Goal: Task Accomplishment & Management: Manage account settings

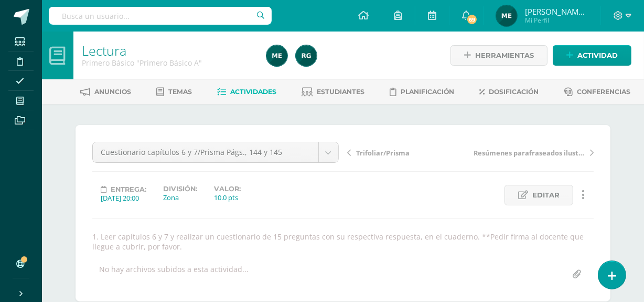
click at [243, 227] on div "Cuestionario capítulos 6 y 7/Prisma Págs., 144 y 145 Trifoliar/Prisma Cuestiona…" at bounding box center [342, 213] width 501 height 143
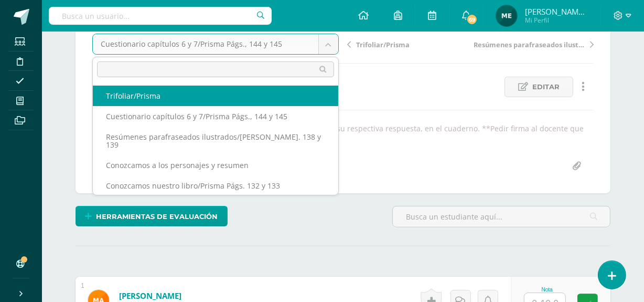
scroll to position [136, 0]
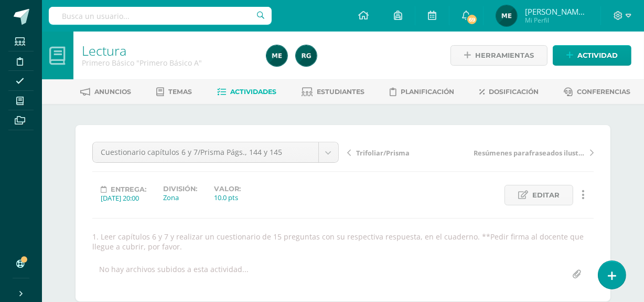
click at [267, 97] on link "Actividades" at bounding box center [247, 91] width 59 height 17
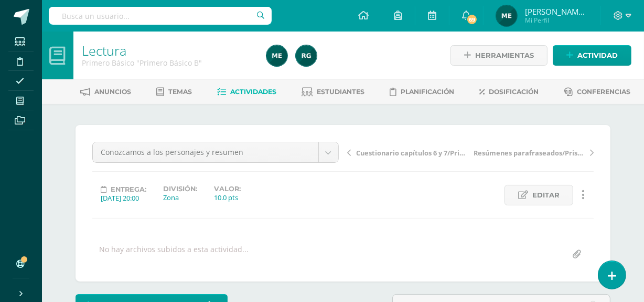
click at [250, 92] on span "Actividades" at bounding box center [254, 92] width 46 height 8
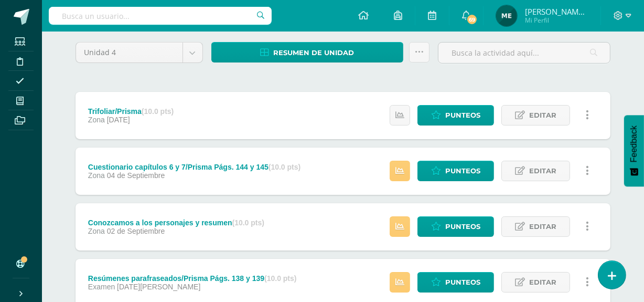
scroll to position [85, 0]
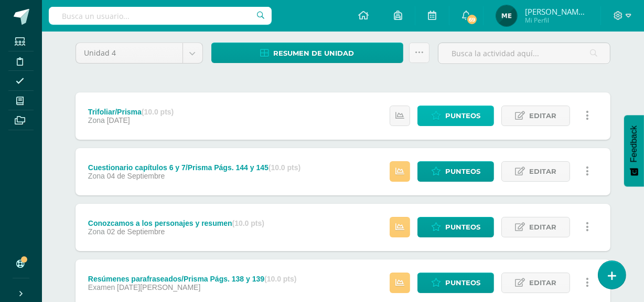
click at [450, 115] on span "Punteos" at bounding box center [462, 115] width 35 height 19
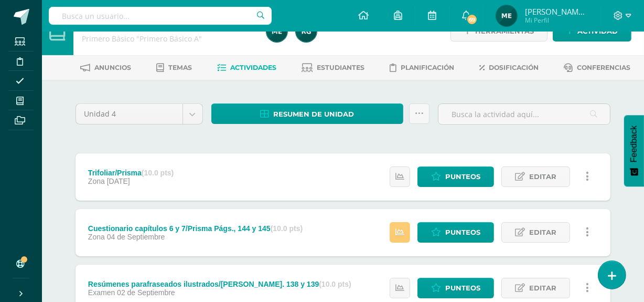
scroll to position [36, 0]
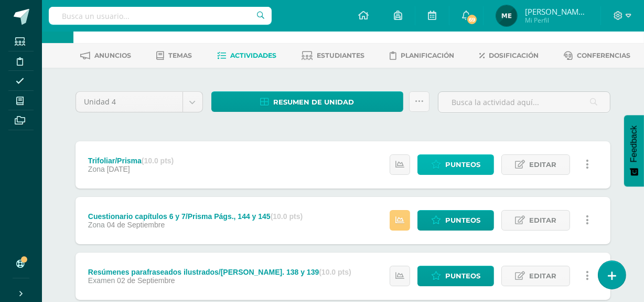
click at [461, 163] on span "Punteos" at bounding box center [462, 164] width 35 height 19
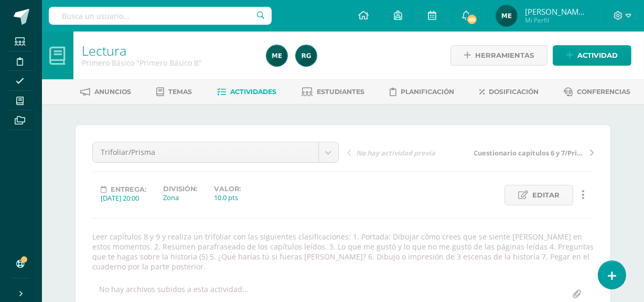
click at [578, 13] on span "[PERSON_NAME] de los Angeles" at bounding box center [556, 11] width 63 height 10
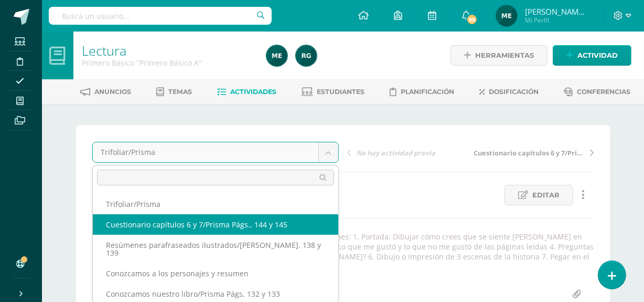
select select "/dashboard/teacher/grade-activity/108047/"
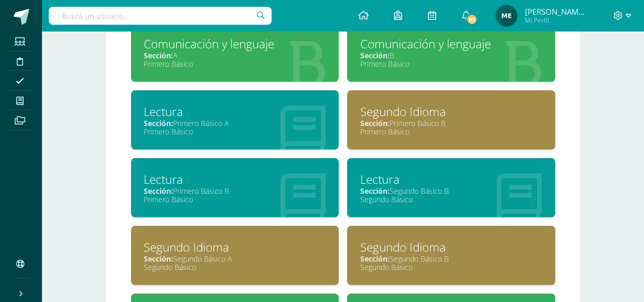
scroll to position [503, 0]
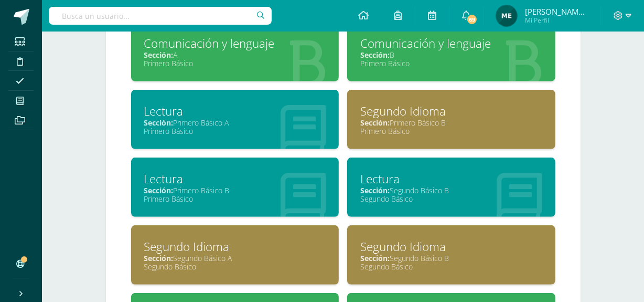
click at [245, 133] on div "Primero Básico" at bounding box center [235, 131] width 182 height 10
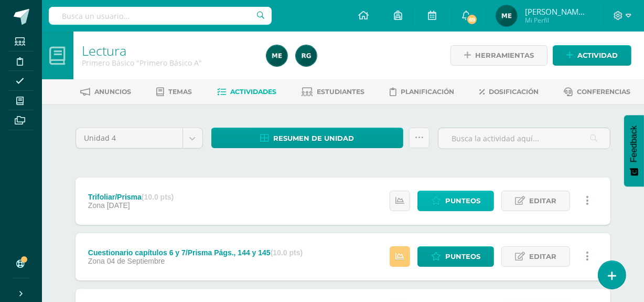
click at [466, 199] on span "Punteos" at bounding box center [462, 200] width 35 height 19
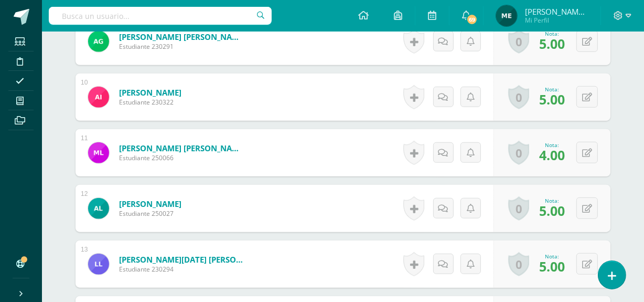
scroll to position [812, 0]
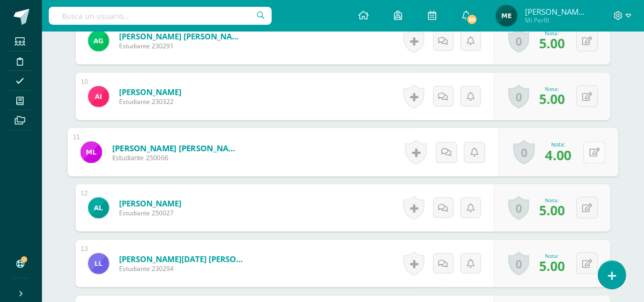
click at [590, 148] on icon at bounding box center [594, 151] width 10 height 9
type input "8.5"
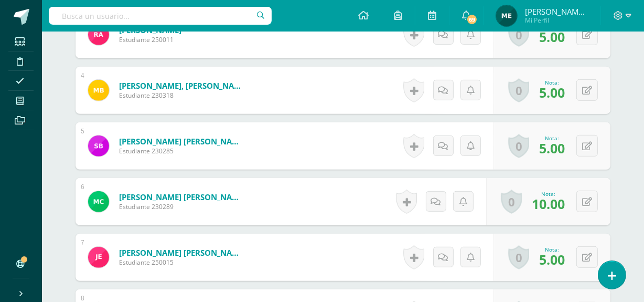
scroll to position [483, 0]
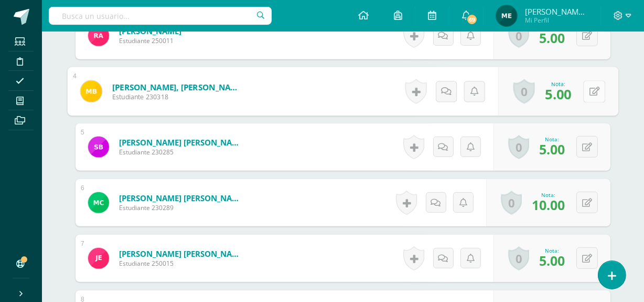
click at [588, 94] on button at bounding box center [594, 91] width 22 height 22
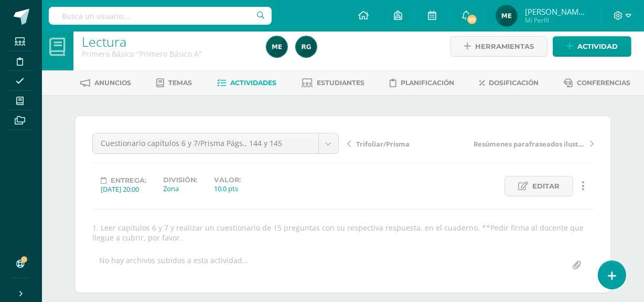
scroll to position [0, 0]
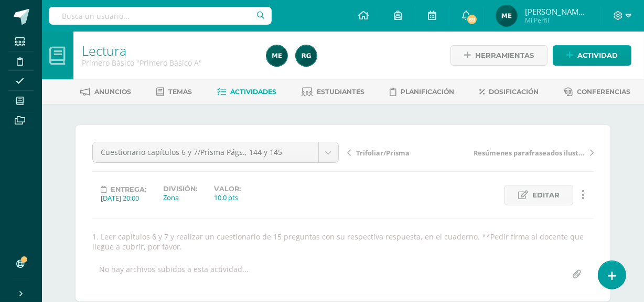
type input "9"
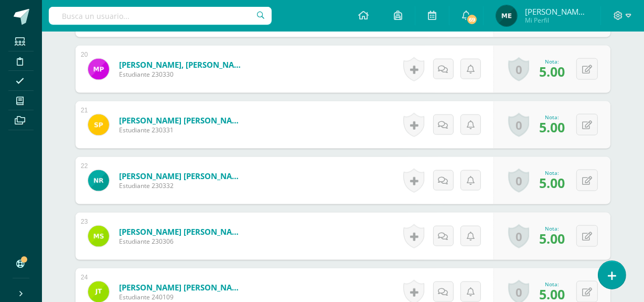
scroll to position [1396, 0]
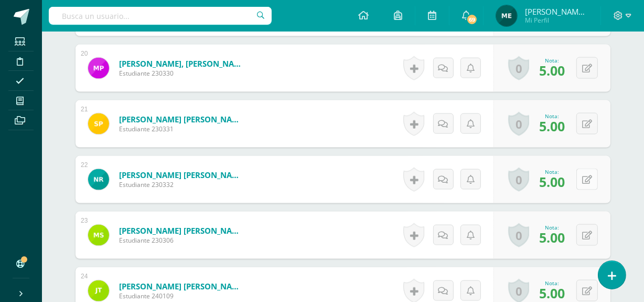
click at [588, 184] on button at bounding box center [587, 179] width 22 height 22
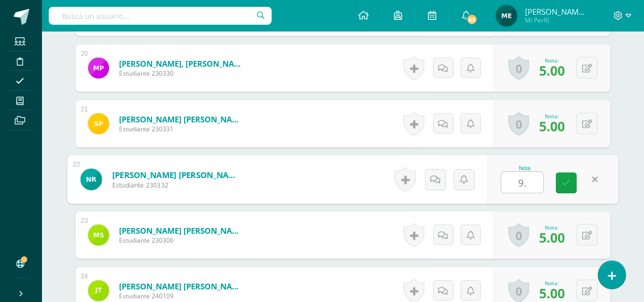
type input "9.5"
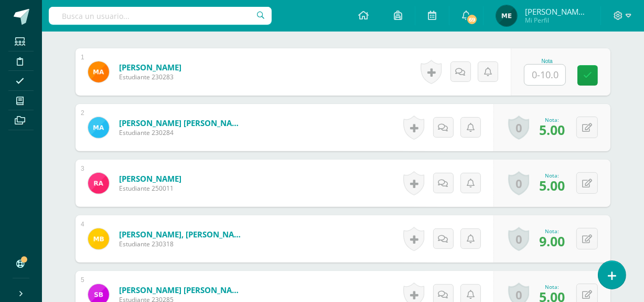
scroll to position [338, 0]
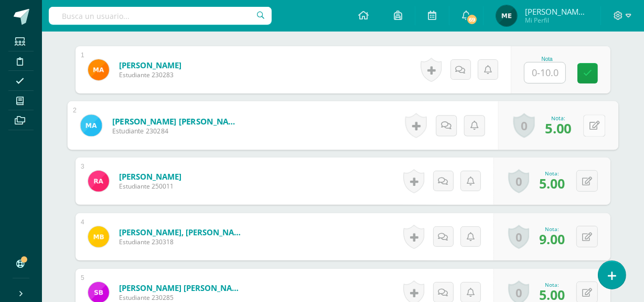
click at [584, 125] on button at bounding box center [594, 125] width 22 height 22
type input "10"
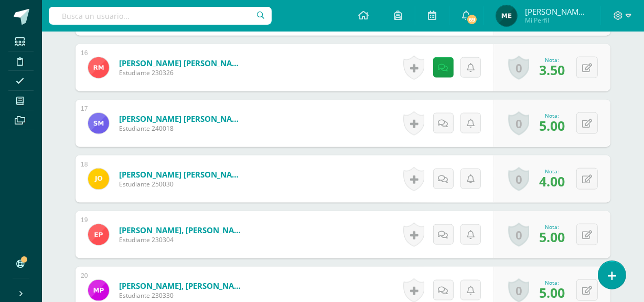
scroll to position [1176, 0]
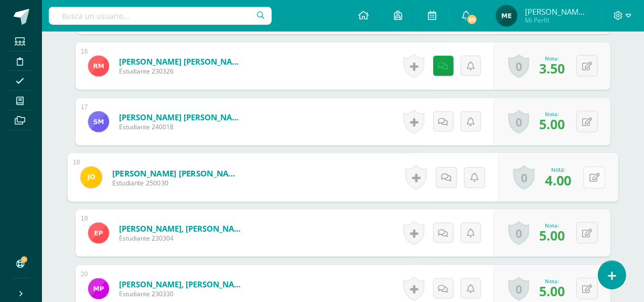
click at [587, 175] on button at bounding box center [594, 177] width 22 height 22
type input "8.5"
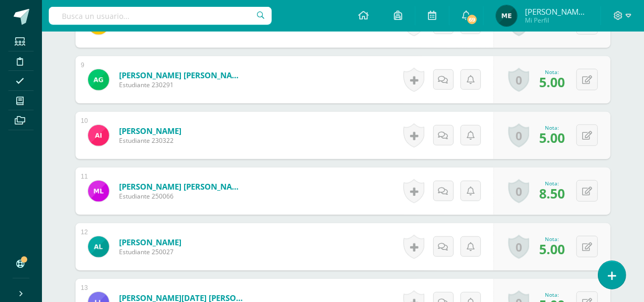
scroll to position [772, 0]
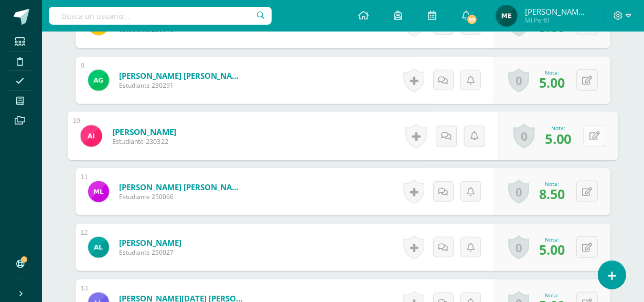
click at [583, 141] on button at bounding box center [594, 136] width 22 height 22
type input "10"
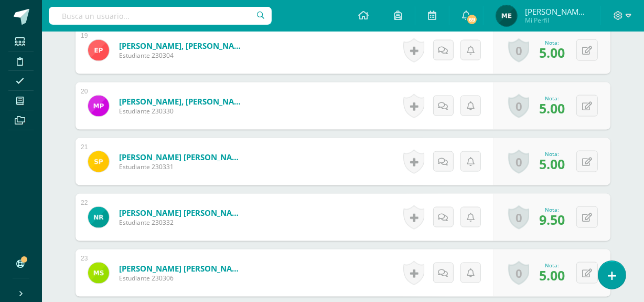
scroll to position [1358, 0]
click at [587, 105] on button at bounding box center [587, 106] width 22 height 22
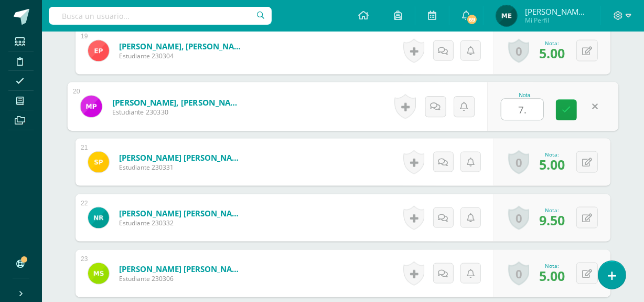
type input "7.5"
click at [572, 104] on link at bounding box center [566, 110] width 21 height 21
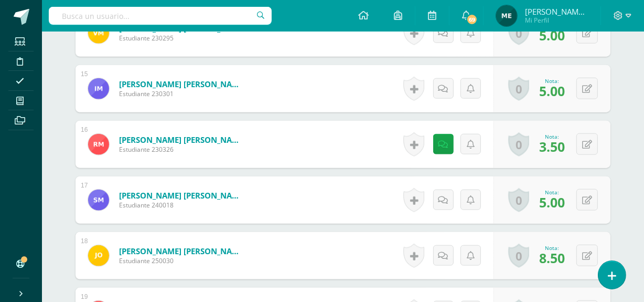
scroll to position [1093, 0]
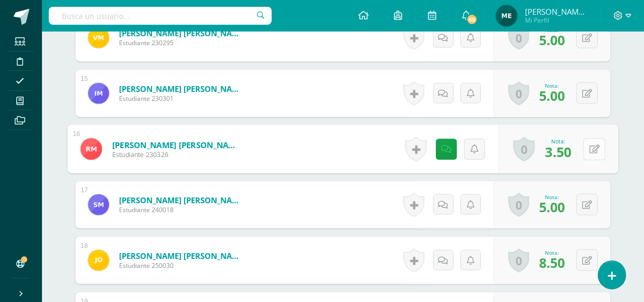
click at [587, 144] on button at bounding box center [594, 149] width 22 height 22
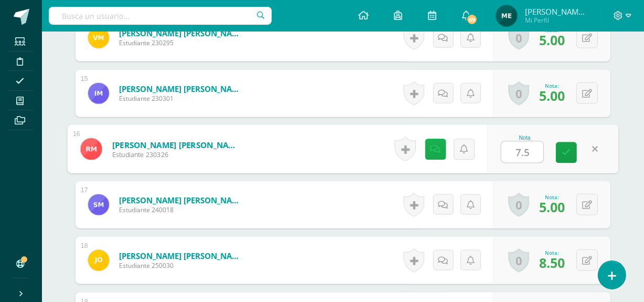
type input "7.5"
click at [435, 149] on icon at bounding box center [436, 148] width 10 height 9
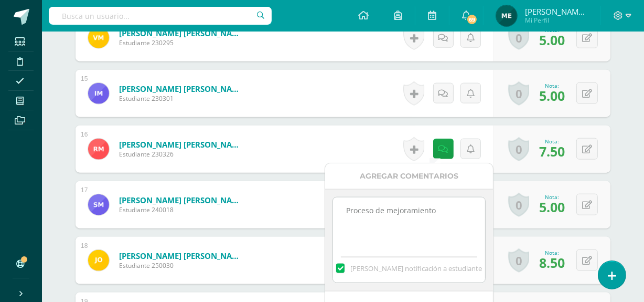
drag, startPoint x: 342, startPoint y: 210, endPoint x: 456, endPoint y: 209, distance: 113.3
click at [456, 209] on textarea "Proceso de mejoramiento" at bounding box center [409, 223] width 152 height 52
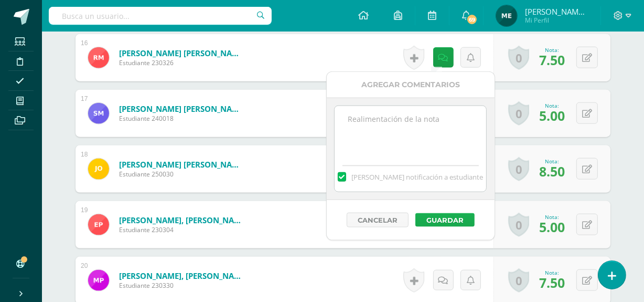
scroll to position [1185, 0]
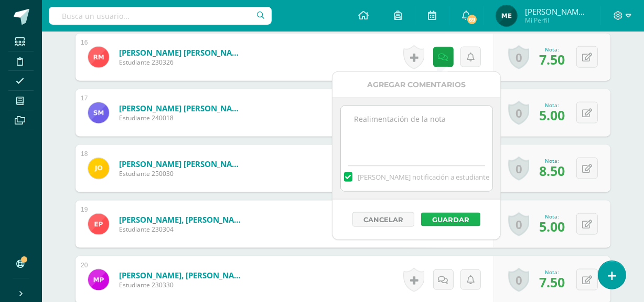
click at [455, 222] on button "Guardar" at bounding box center [450, 219] width 59 height 14
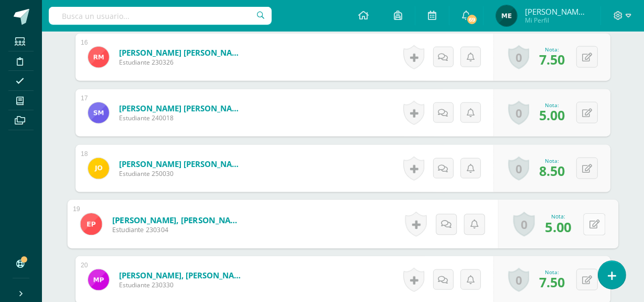
click at [588, 223] on button at bounding box center [594, 224] width 22 height 22
type input "10"
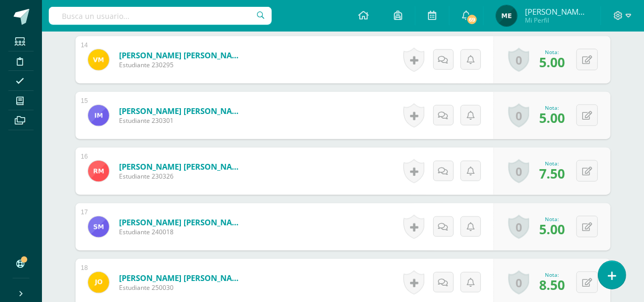
scroll to position [1070, 0]
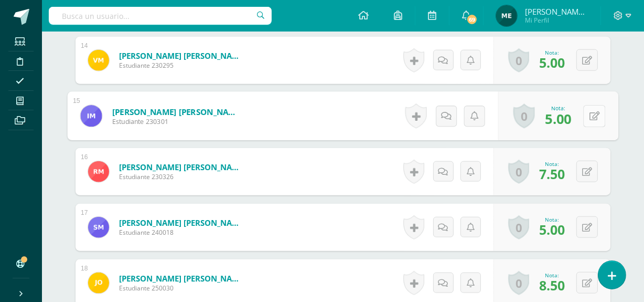
click at [587, 112] on button at bounding box center [594, 116] width 22 height 22
type input "10"
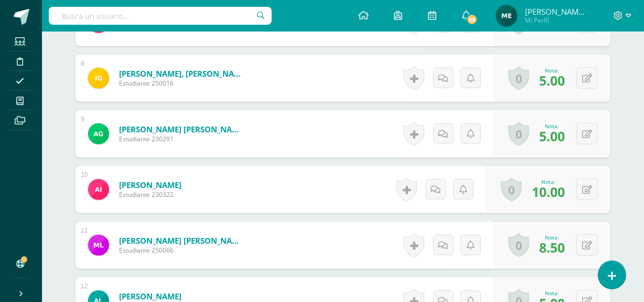
scroll to position [717, 0]
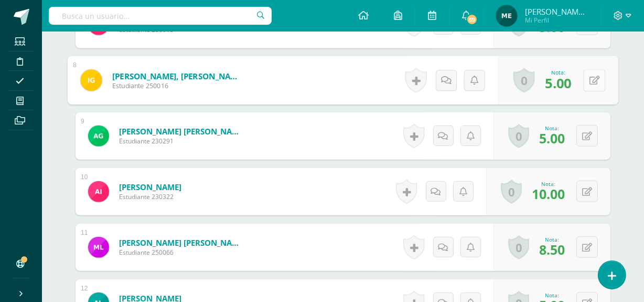
click at [590, 83] on icon at bounding box center [594, 80] width 10 height 9
type input "10"
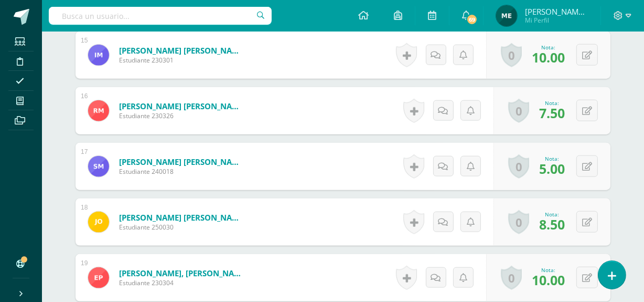
scroll to position [1132, 0]
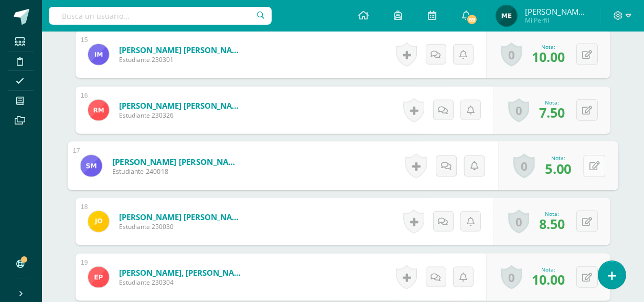
click at [586, 163] on button at bounding box center [594, 166] width 22 height 22
type input "10"
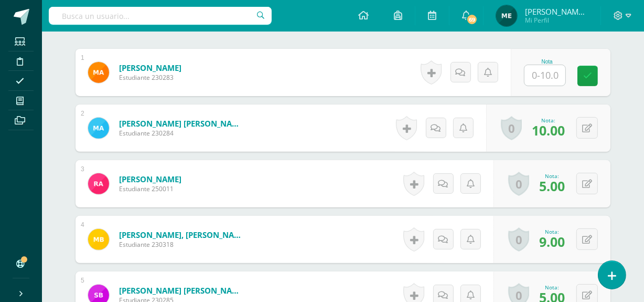
scroll to position [335, 0]
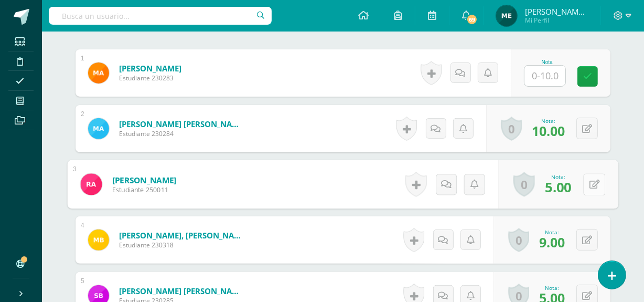
click at [587, 180] on button at bounding box center [594, 184] width 22 height 22
type input "9.5"
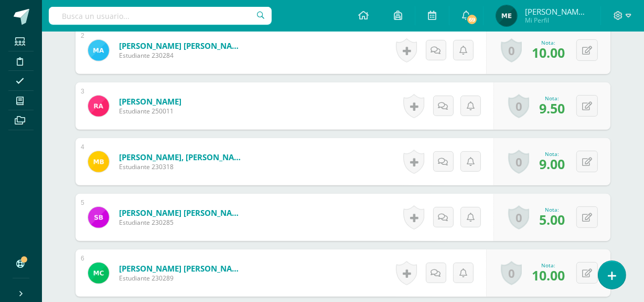
scroll to position [415, 0]
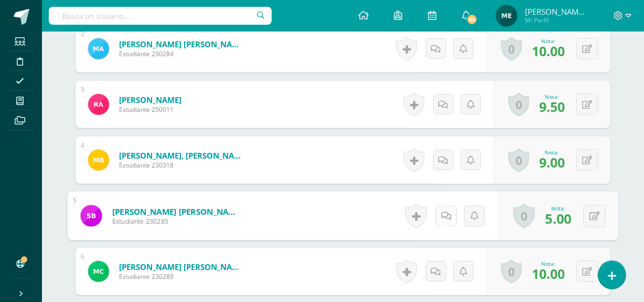
click at [441, 214] on icon at bounding box center [446, 215] width 10 height 9
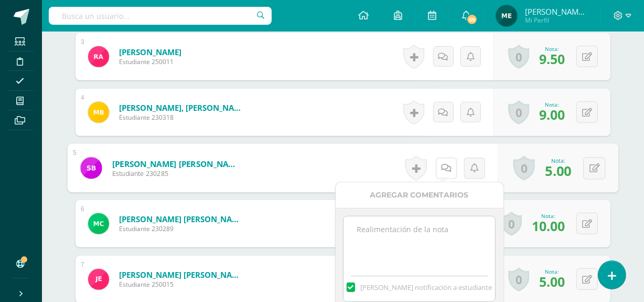
scroll to position [463, 0]
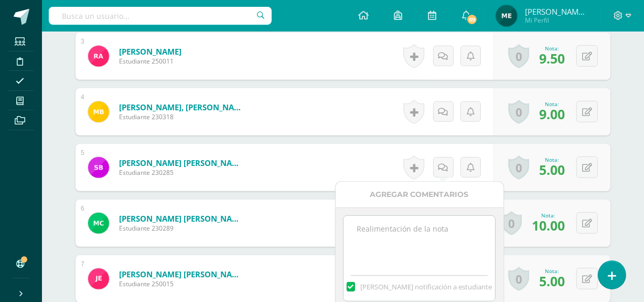
click at [421, 235] on textarea at bounding box center [419, 242] width 152 height 52
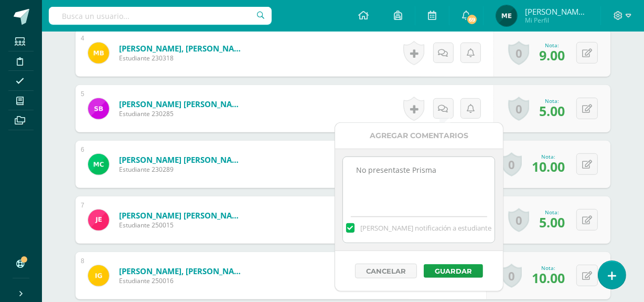
scroll to position [551, 0]
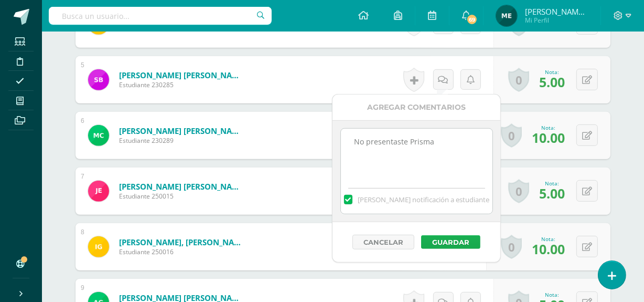
type textarea "No presentaste Prisma"
click at [462, 238] on button "Guardar" at bounding box center [450, 242] width 59 height 14
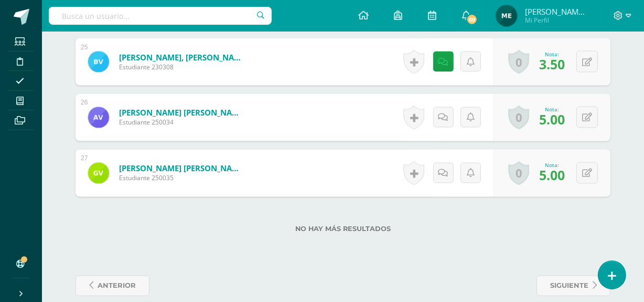
scroll to position [1679, 0]
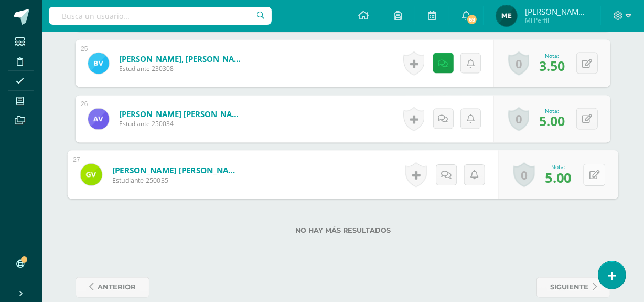
click at [593, 174] on button at bounding box center [594, 175] width 22 height 22
type input "10"
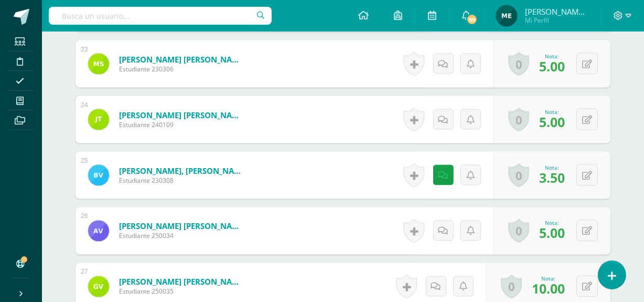
scroll to position [1566, 0]
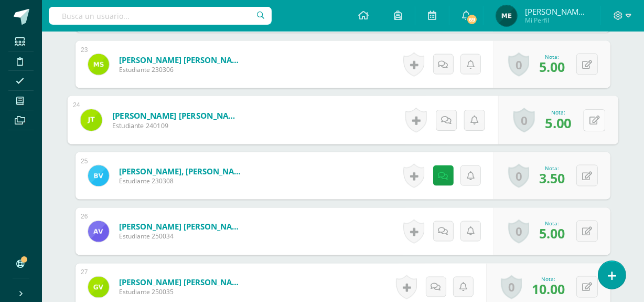
click at [590, 120] on icon at bounding box center [594, 119] width 10 height 9
type input "10"
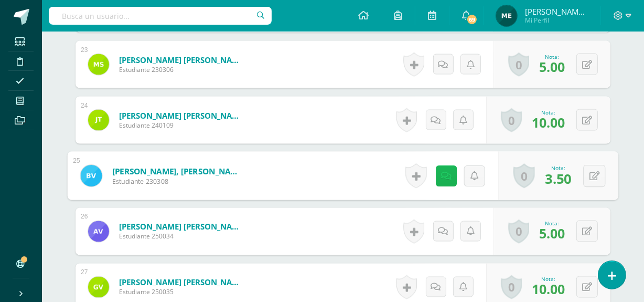
click at [445, 176] on icon at bounding box center [446, 175] width 10 height 9
click at [596, 176] on icon at bounding box center [594, 175] width 10 height 9
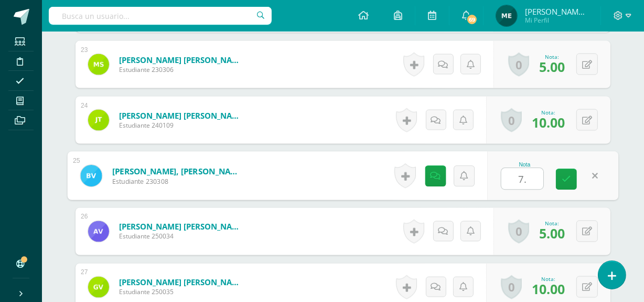
type input "7.5"
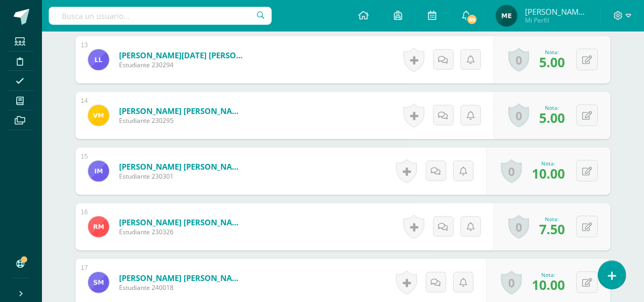
scroll to position [1014, 0]
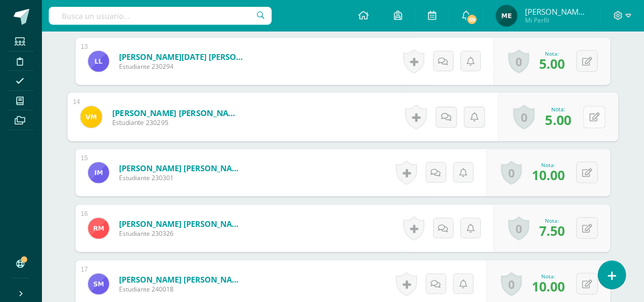
click at [589, 114] on icon at bounding box center [594, 116] width 10 height 9
type input "9.5"
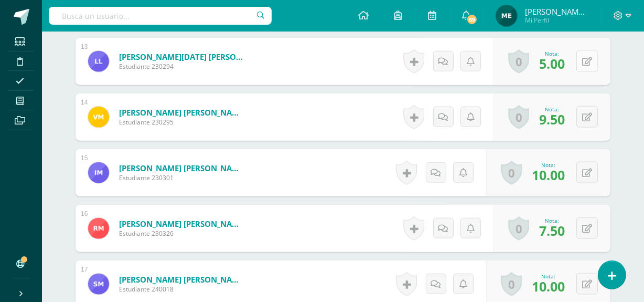
click at [588, 58] on button at bounding box center [587, 61] width 22 height 22
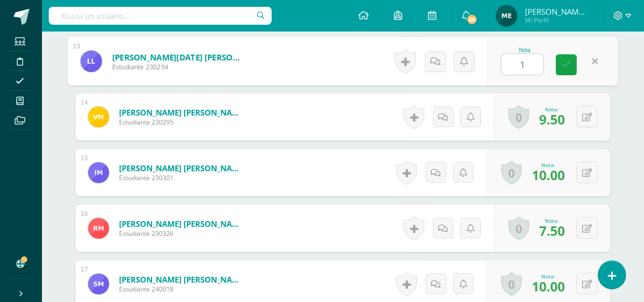
type input "10"
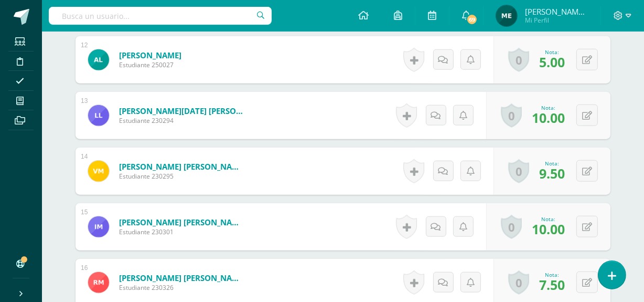
scroll to position [957, 0]
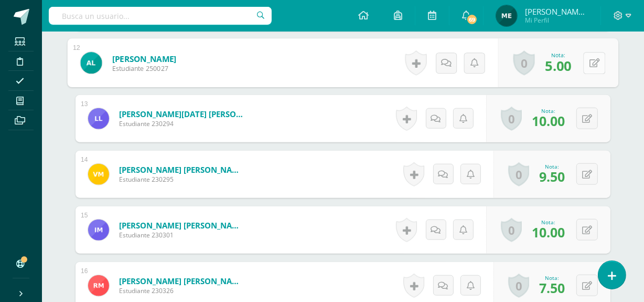
click at [585, 63] on button at bounding box center [594, 63] width 22 height 22
type input "9"
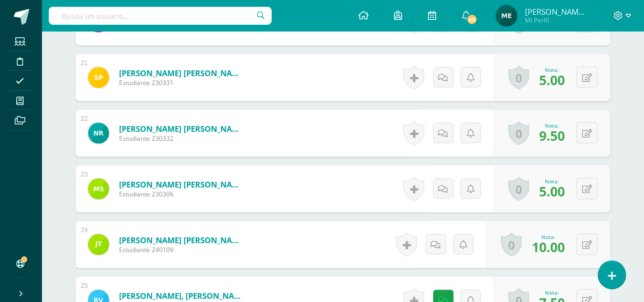
scroll to position [1442, 0]
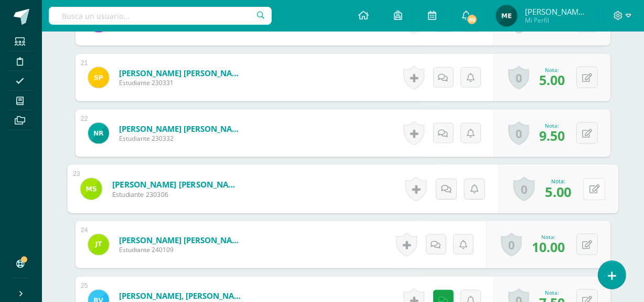
click at [585, 190] on button at bounding box center [594, 189] width 22 height 22
type input "9"
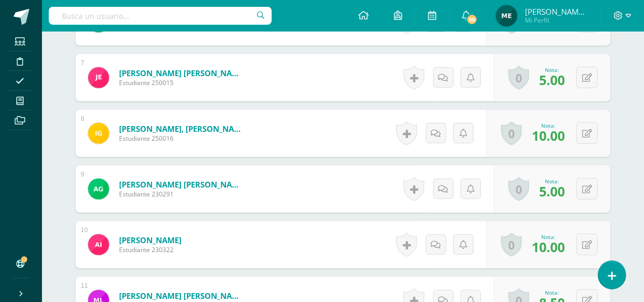
scroll to position [663, 0]
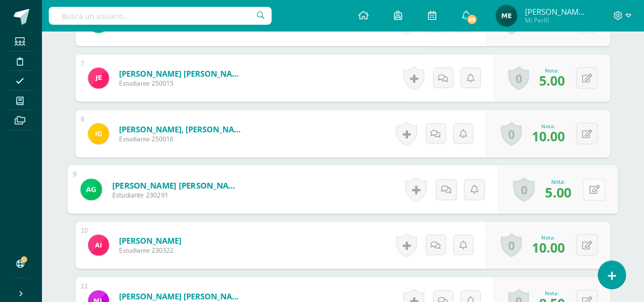
click at [586, 190] on button at bounding box center [594, 189] width 22 height 22
type input "10"
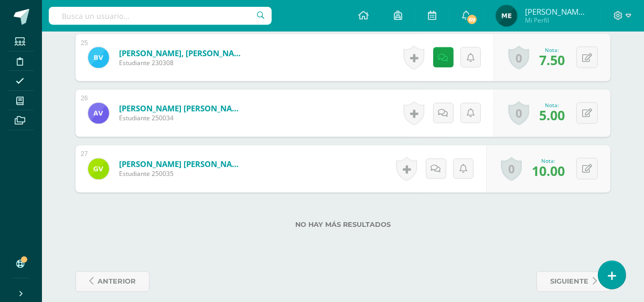
scroll to position [1678, 0]
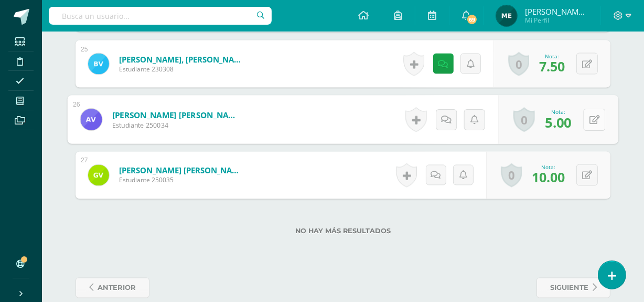
click at [587, 117] on button at bounding box center [594, 120] width 22 height 22
type input "9.5"
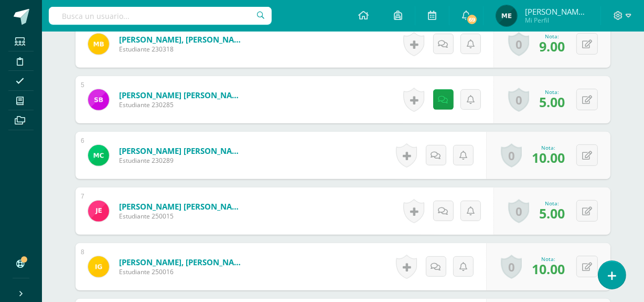
scroll to position [534, 0]
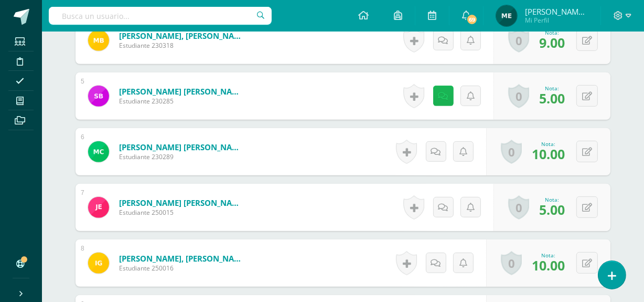
click at [445, 95] on icon at bounding box center [443, 96] width 10 height 9
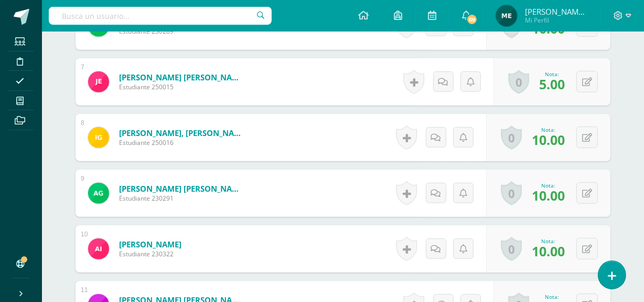
scroll to position [661, 0]
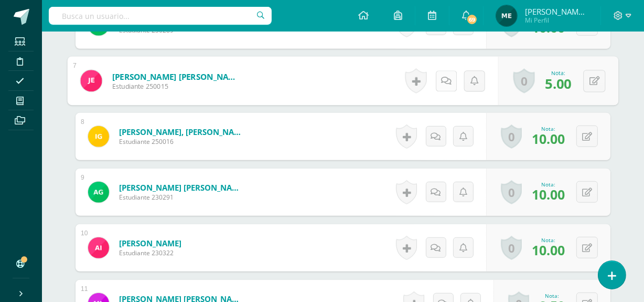
click at [442, 79] on icon at bounding box center [446, 80] width 10 height 9
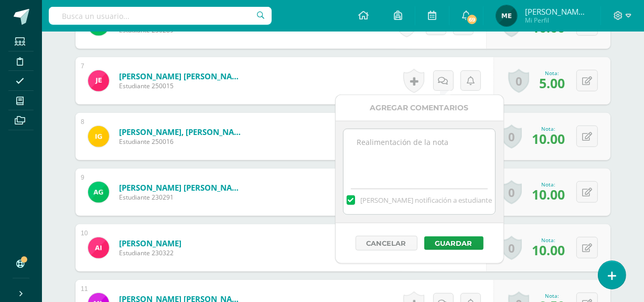
click at [407, 155] on textarea at bounding box center [419, 155] width 152 height 52
type textarea "No entregaste Prisma"
click at [461, 236] on button "Guardar" at bounding box center [453, 243] width 59 height 14
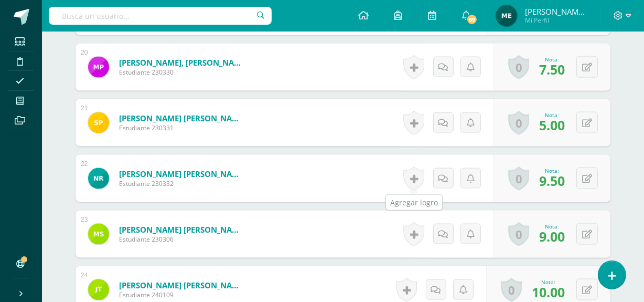
scroll to position [1400, 0]
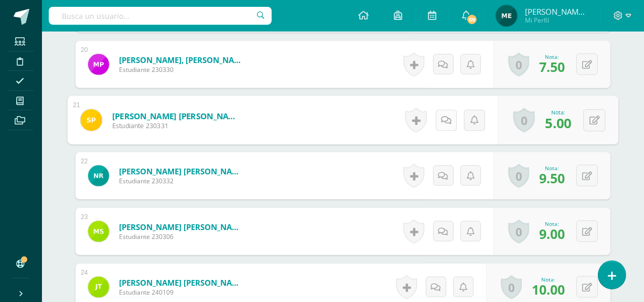
click at [444, 121] on icon at bounding box center [446, 119] width 10 height 9
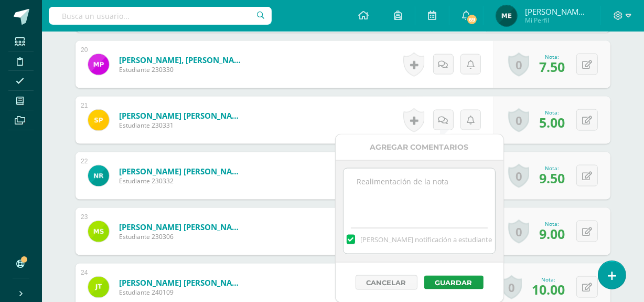
click at [437, 184] on textarea at bounding box center [419, 194] width 152 height 52
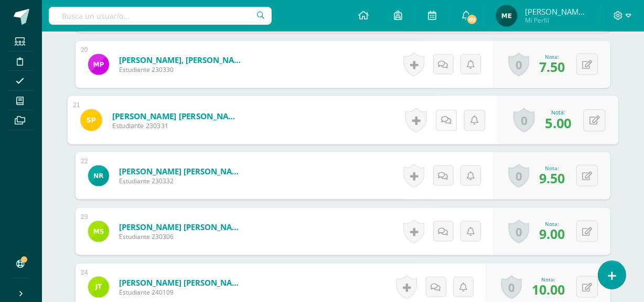
click at [445, 118] on icon at bounding box center [446, 119] width 10 height 9
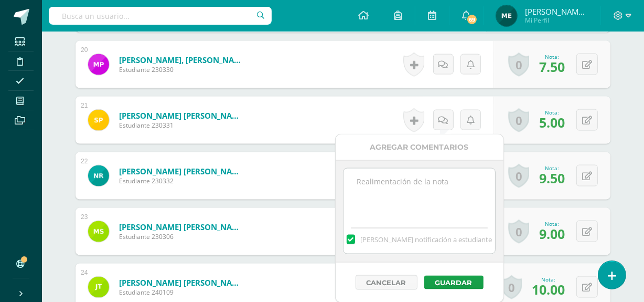
click at [410, 199] on textarea at bounding box center [419, 194] width 152 height 52
type textarea "Pendiente prisma"
click at [461, 284] on button "Guardar" at bounding box center [453, 282] width 59 height 14
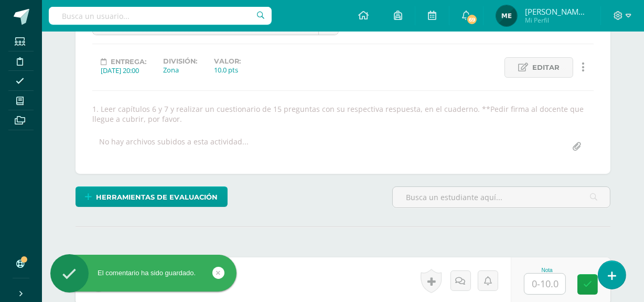
scroll to position [0, 0]
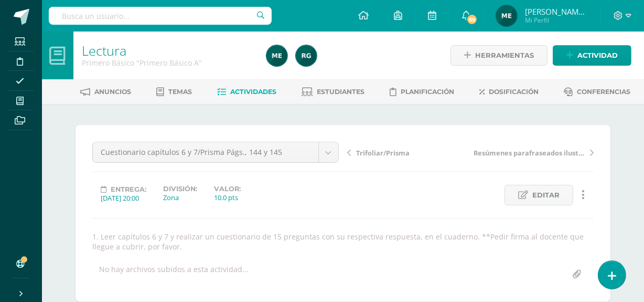
click at [561, 19] on span "Mi Perfil" at bounding box center [556, 20] width 63 height 9
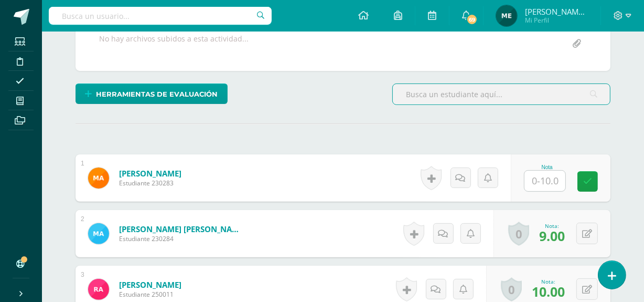
scroll to position [251, 0]
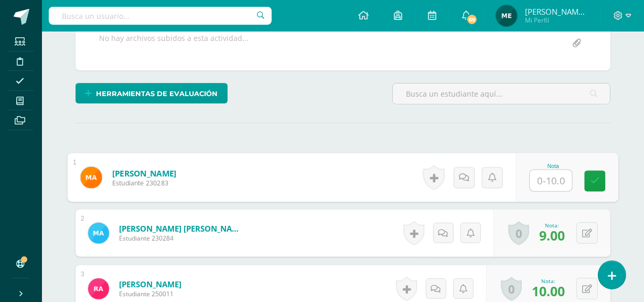
click at [545, 170] on input "text" at bounding box center [551, 180] width 42 height 21
type input "5"
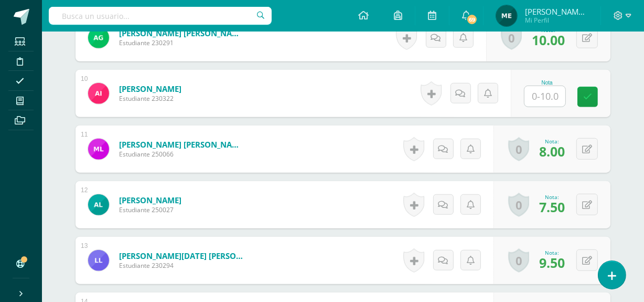
scroll to position [865, 0]
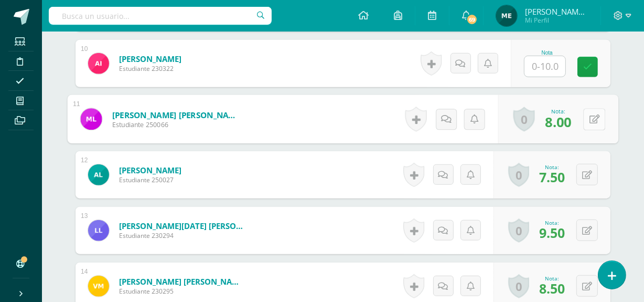
click at [588, 109] on button at bounding box center [594, 119] width 22 height 22
type input "3.5"
click at [569, 118] on icon at bounding box center [566, 122] width 9 height 9
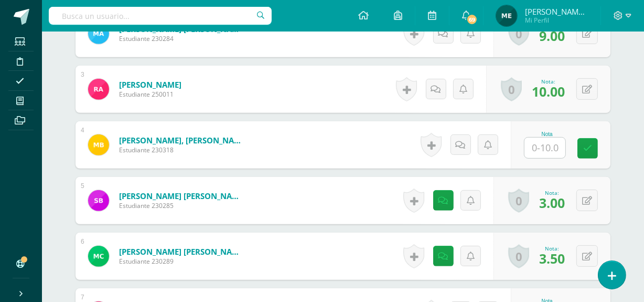
scroll to position [466, 0]
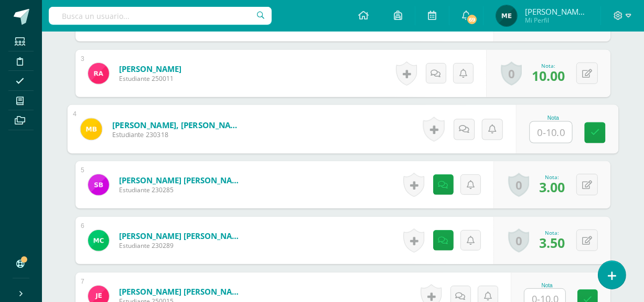
click at [546, 122] on input "text" at bounding box center [551, 132] width 42 height 21
type input "0"
click at [465, 124] on icon at bounding box center [464, 128] width 10 height 9
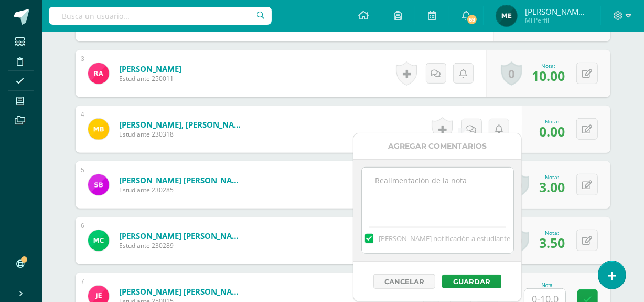
click at [449, 188] on textarea at bounding box center [438, 193] width 152 height 52
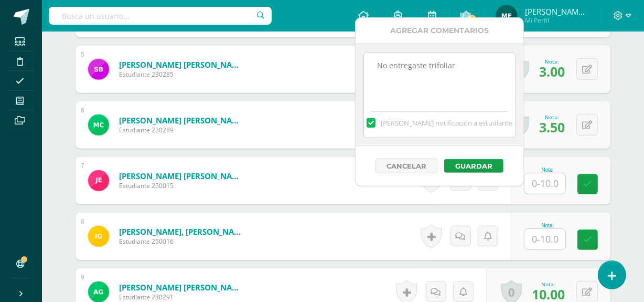
scroll to position [583, 0]
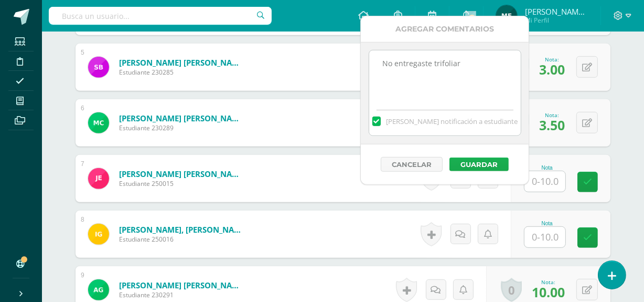
type textarea "No entregaste trifoliar"
click at [487, 163] on button "Guardar" at bounding box center [478, 164] width 59 height 14
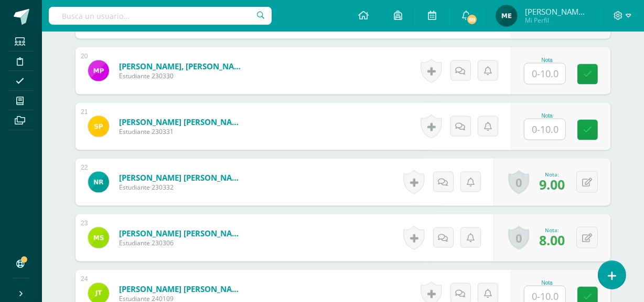
scroll to position [1414, 0]
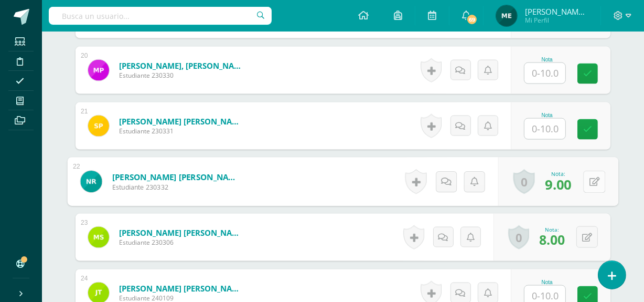
click at [588, 170] on button at bounding box center [594, 181] width 22 height 22
type input "4.5"
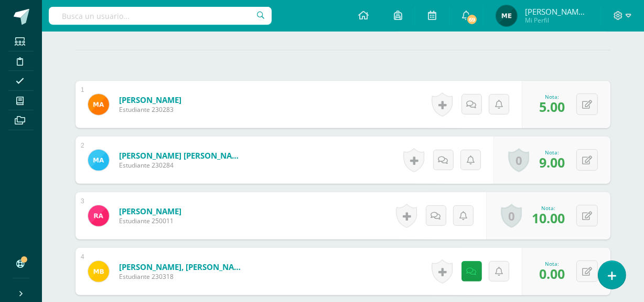
scroll to position [322, 0]
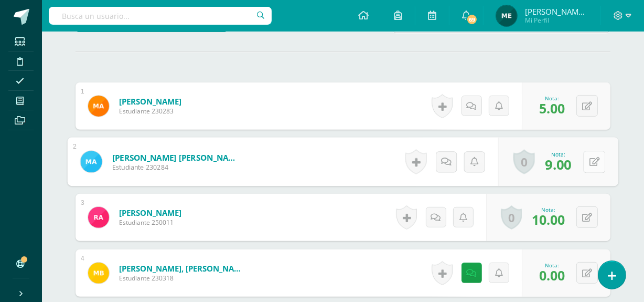
click at [594, 152] on button at bounding box center [594, 162] width 22 height 22
type input "4"
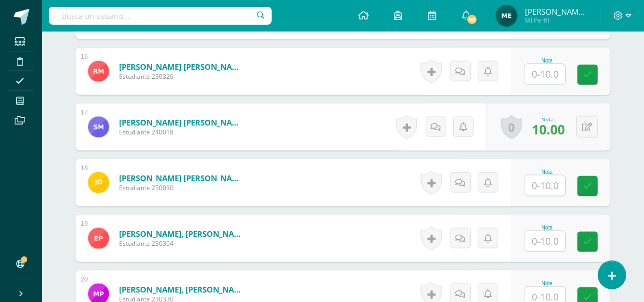
scroll to position [1191, 0]
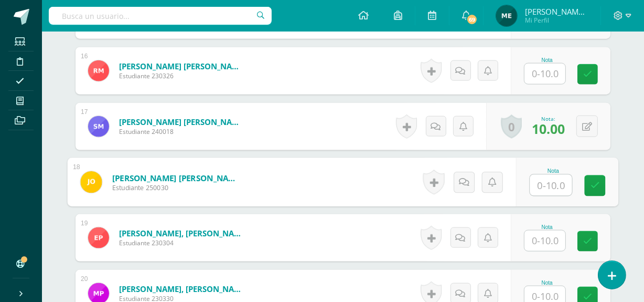
click at [549, 175] on input "text" at bounding box center [551, 185] width 42 height 21
type input "4"
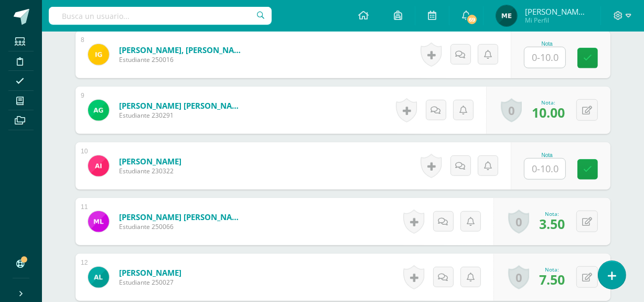
scroll to position [762, 0]
type input "5"
click at [552, 159] on input "5" at bounding box center [544, 169] width 41 height 20
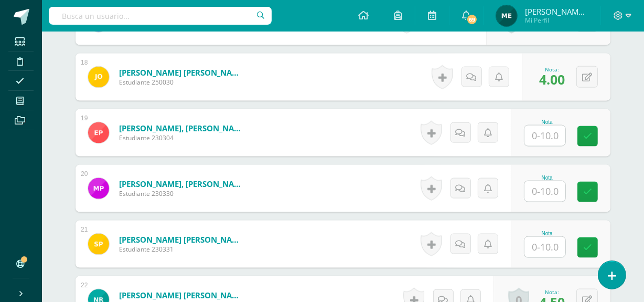
scroll to position [1297, 0]
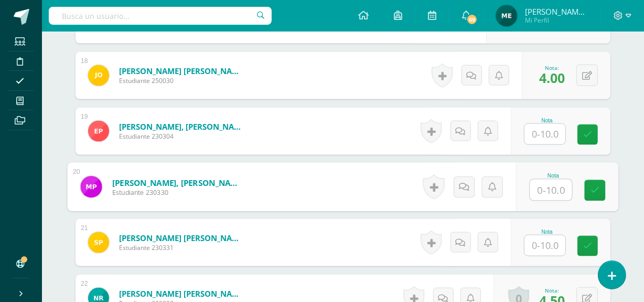
click at [550, 179] on input "text" at bounding box center [551, 189] width 42 height 21
type input "2.5"
click at [597, 186] on icon at bounding box center [594, 190] width 9 height 9
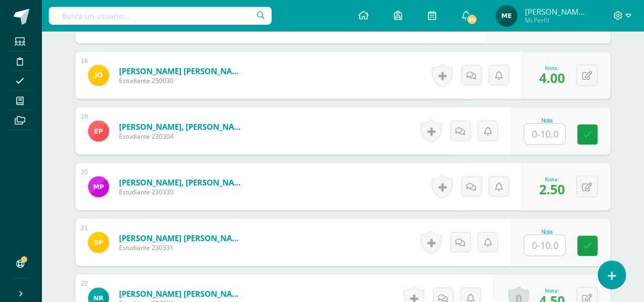
click at [301, 178] on form "Portillo de León, María Nicol Estudiante 230330 Nota 2.50 0 Logros" at bounding box center [343, 186] width 535 height 47
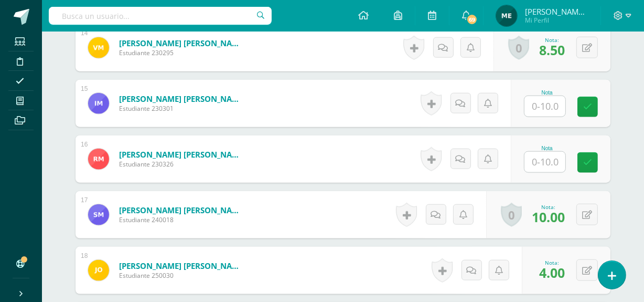
scroll to position [1102, 0]
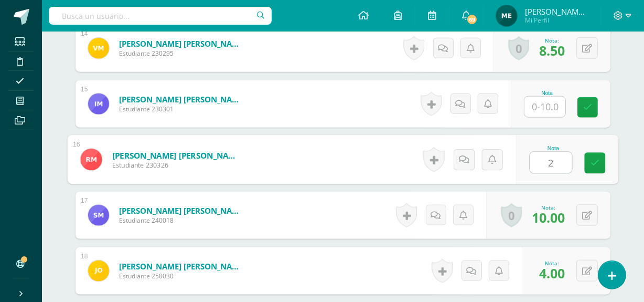
click at [545, 153] on input "2" at bounding box center [551, 162] width 42 height 21
type input "2"
click at [468, 155] on icon at bounding box center [464, 159] width 10 height 9
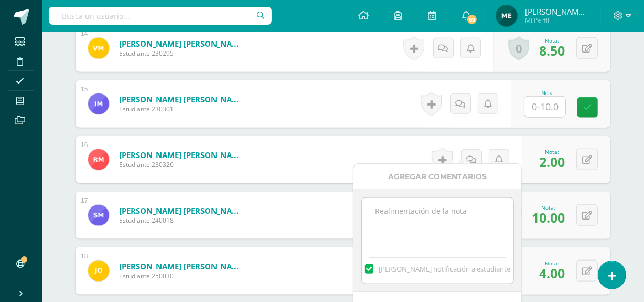
click at [413, 214] on textarea at bounding box center [438, 224] width 152 height 52
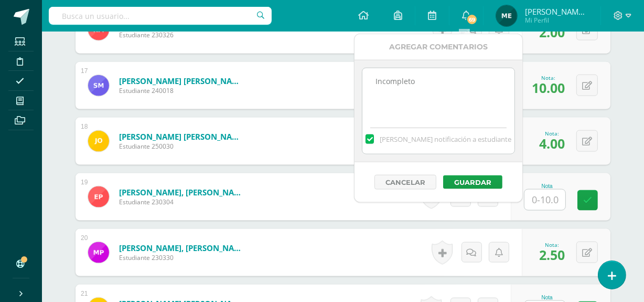
scroll to position [1255, 0]
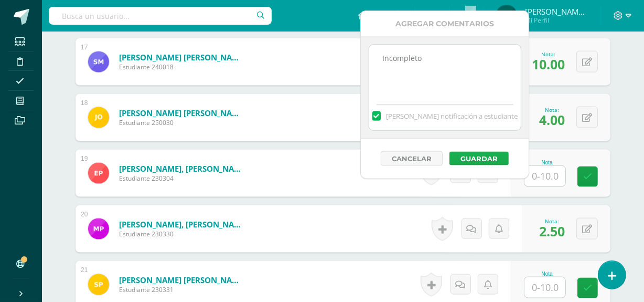
type textarea "Incompleto"
click at [487, 158] on button "Guardar" at bounding box center [478, 159] width 59 height 14
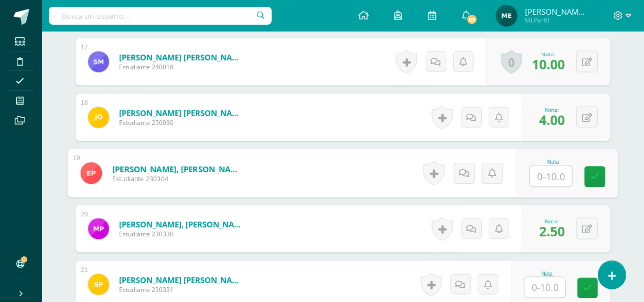
click at [551, 166] on input "text" at bounding box center [551, 176] width 42 height 21
type input "5"
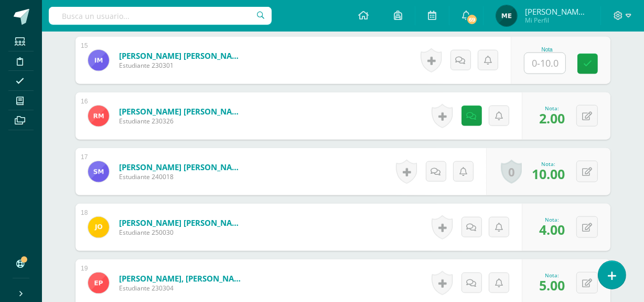
scroll to position [1144, 0]
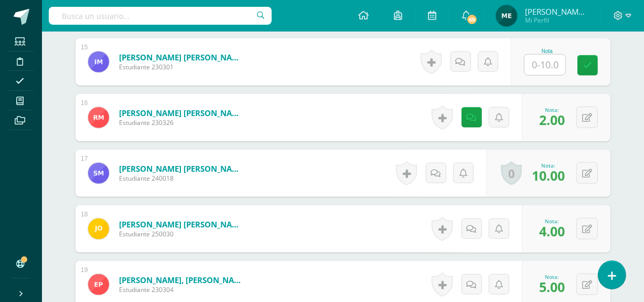
click at [544, 56] on input "text" at bounding box center [544, 65] width 41 height 20
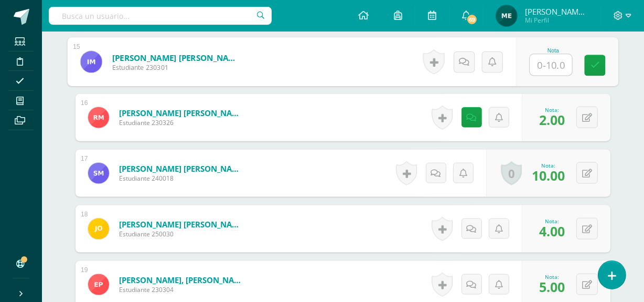
type input "5"
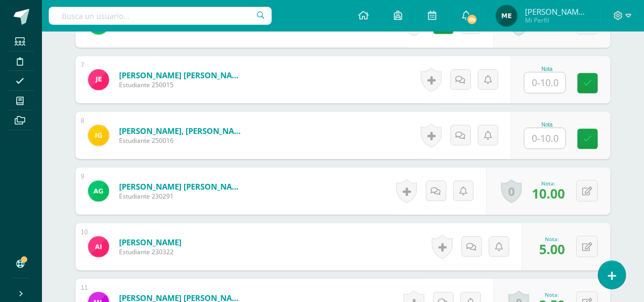
scroll to position [682, 0]
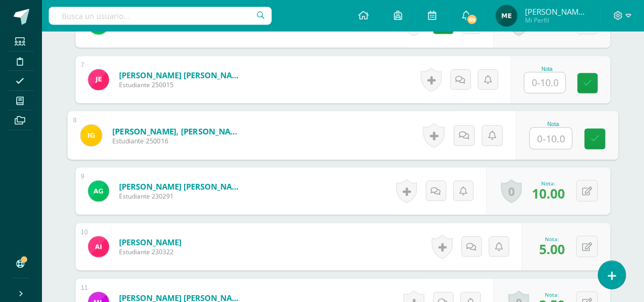
click at [543, 128] on input "text" at bounding box center [551, 138] width 42 height 21
type input "5"
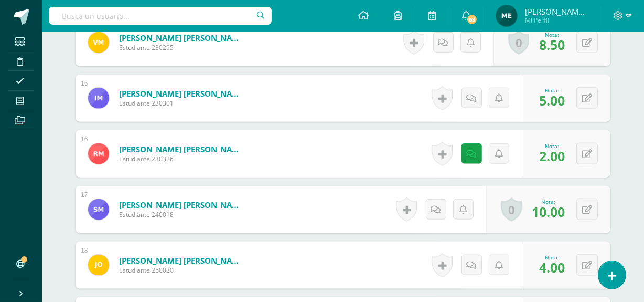
scroll to position [1110, 0]
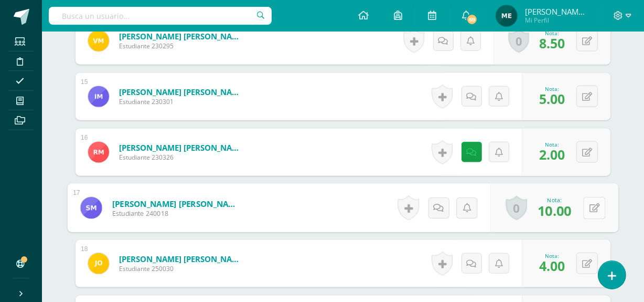
click at [586, 199] on button at bounding box center [594, 208] width 22 height 22
type input "5"
click at [567, 207] on icon at bounding box center [566, 211] width 9 height 9
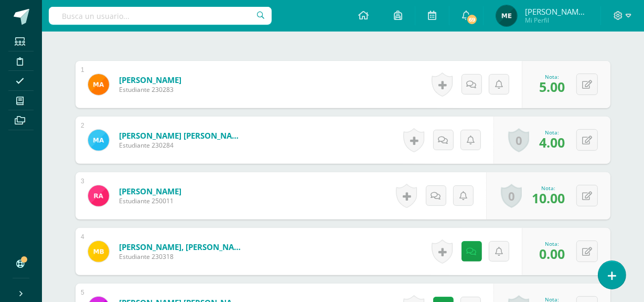
scroll to position [344, 0]
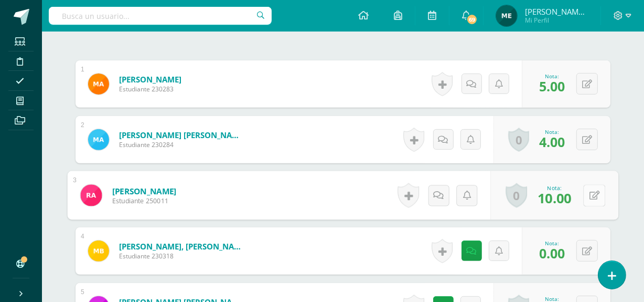
click at [589, 190] on icon at bounding box center [594, 194] width 10 height 9
type input "4.5"
click at [567, 194] on icon at bounding box center [566, 198] width 9 height 9
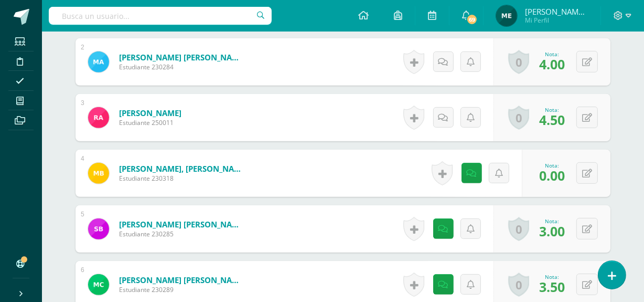
scroll to position [423, 0]
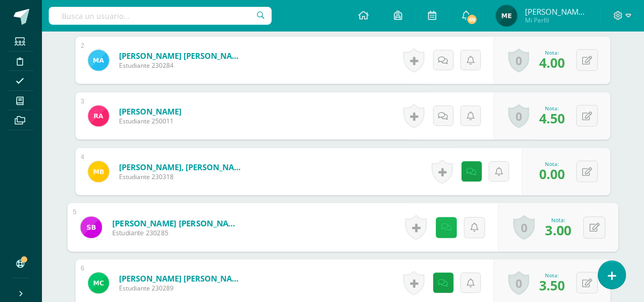
click at [448, 217] on link at bounding box center [446, 227] width 21 height 21
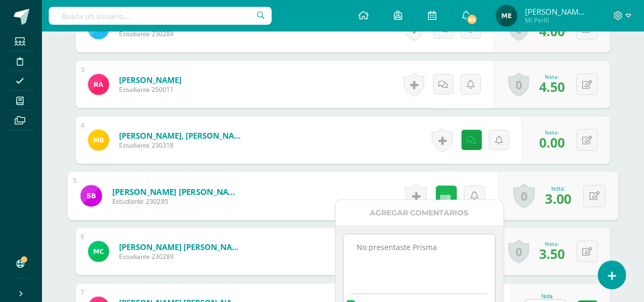
scroll to position [455, 0]
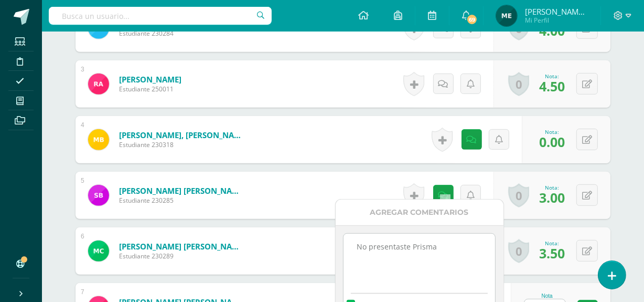
drag, startPoint x: 353, startPoint y: 250, endPoint x: 460, endPoint y: 245, distance: 107.6
click at [460, 245] on textarea "No presentaste Prisma" at bounding box center [419, 259] width 152 height 52
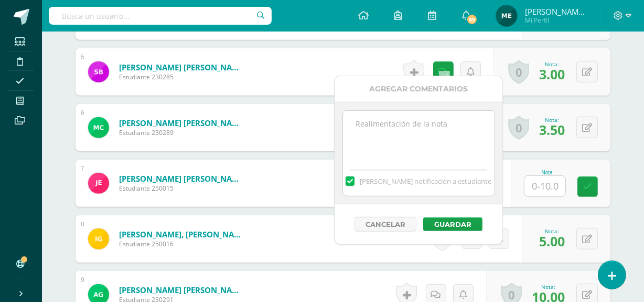
scroll to position [579, 0]
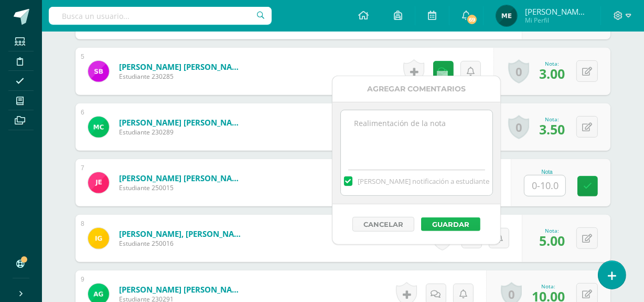
click at [454, 223] on button "Guardar" at bounding box center [450, 224] width 59 height 14
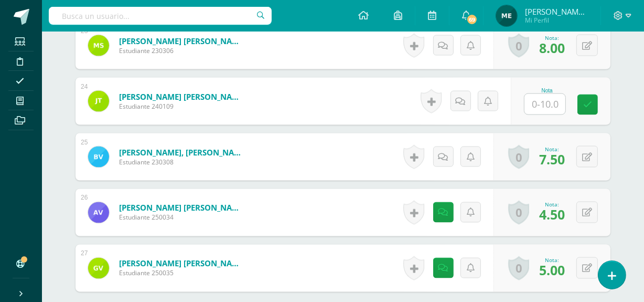
scroll to position [1705, 0]
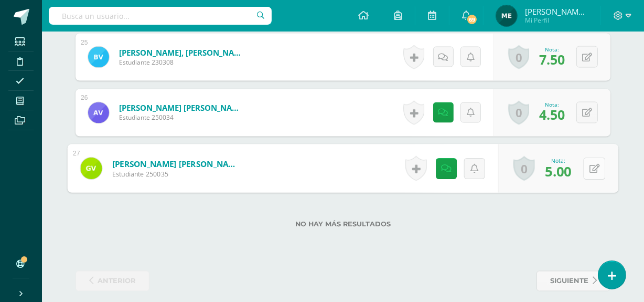
click at [585, 161] on button at bounding box center [594, 168] width 22 height 22
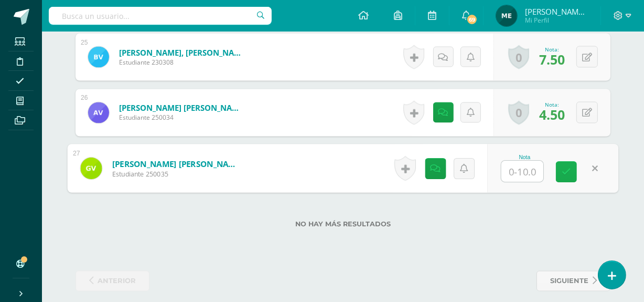
click at [566, 167] on icon at bounding box center [566, 171] width 9 height 9
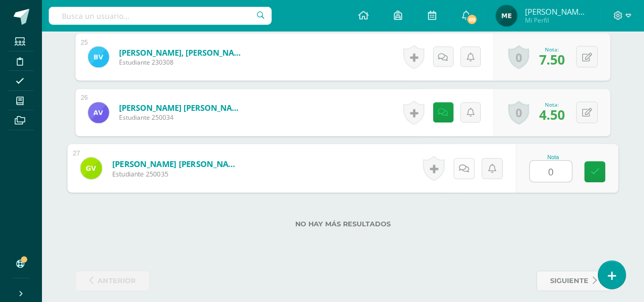
type input "0"
click at [465, 164] on icon at bounding box center [464, 168] width 10 height 9
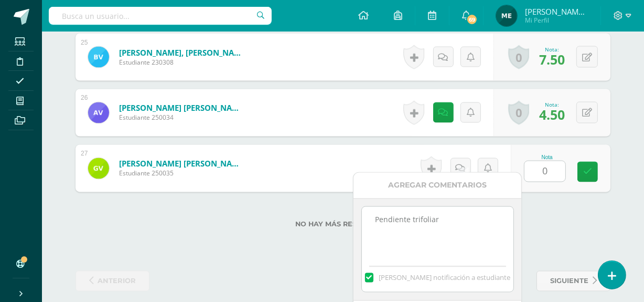
click at [423, 220] on textarea "Pendiente trifoliar" at bounding box center [438, 233] width 152 height 52
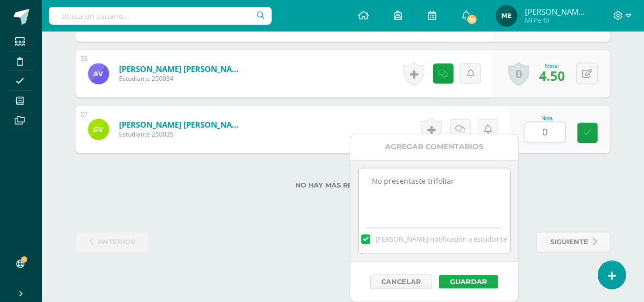
type textarea "No presentaste trifoliar"
click at [466, 280] on button "Guardar" at bounding box center [468, 282] width 59 height 14
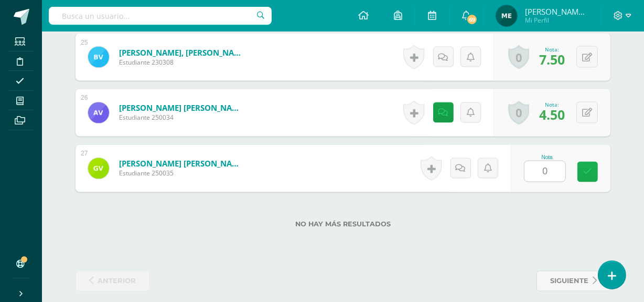
click at [593, 162] on link at bounding box center [587, 172] width 20 height 20
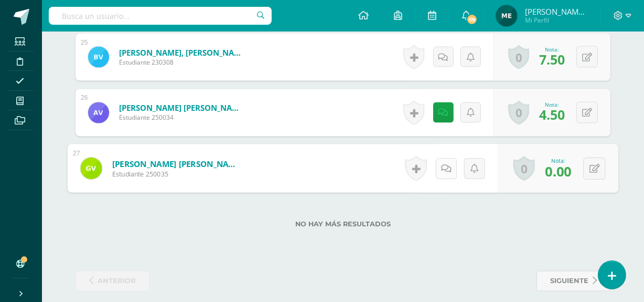
click at [442, 164] on icon at bounding box center [446, 168] width 10 height 9
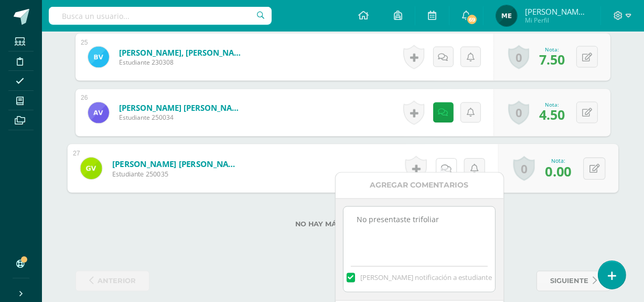
scroll to position [1743, 0]
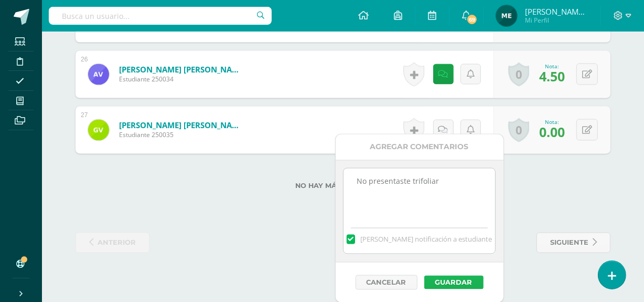
click at [466, 280] on button "Guardar" at bounding box center [453, 282] width 59 height 14
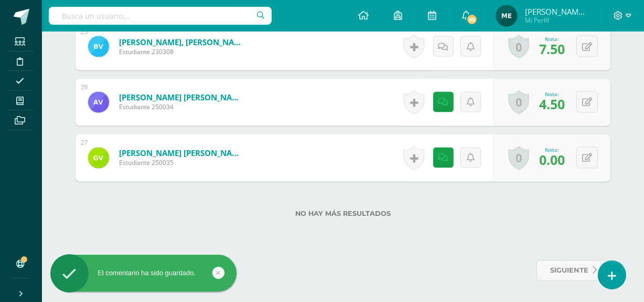
scroll to position [1705, 0]
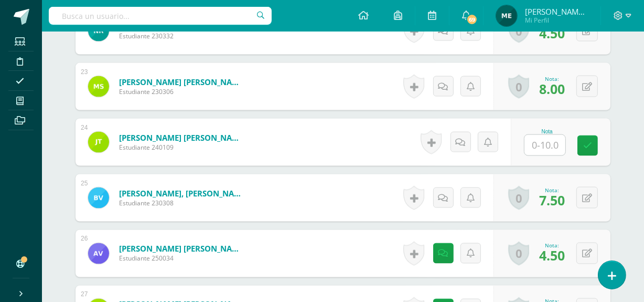
scroll to position [1564, 0]
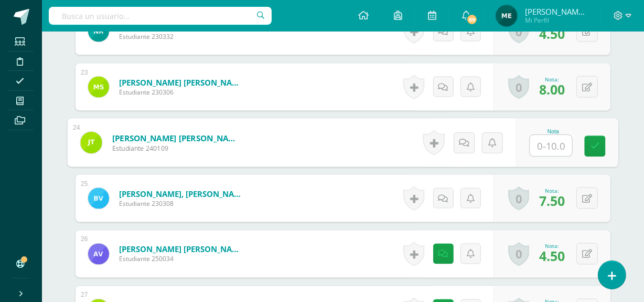
click at [545, 135] on input "text" at bounding box center [551, 145] width 42 height 21
type input "4"
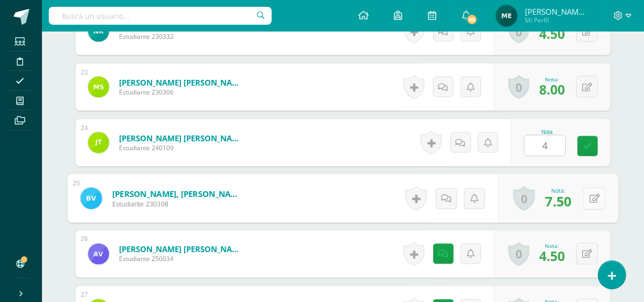
click at [588, 187] on button at bounding box center [594, 198] width 22 height 22
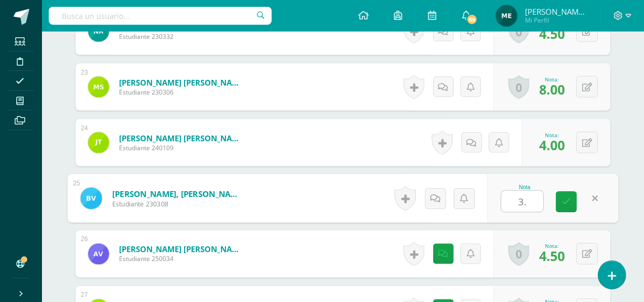
type input "3.5"
click at [568, 197] on icon at bounding box center [566, 201] width 9 height 9
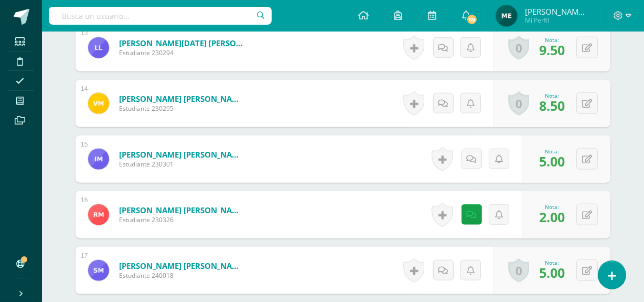
scroll to position [1047, 0]
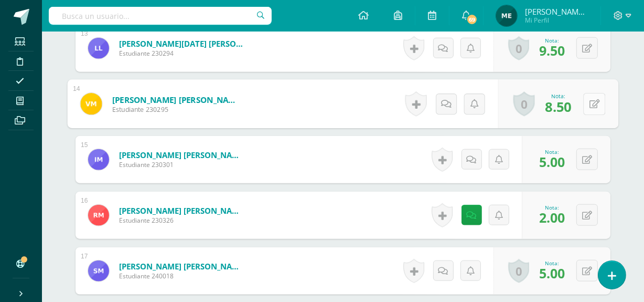
click at [586, 93] on button at bounding box center [594, 104] width 22 height 22
type input "4"
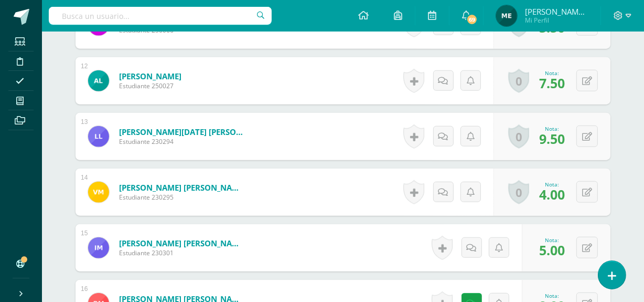
scroll to position [958, 0]
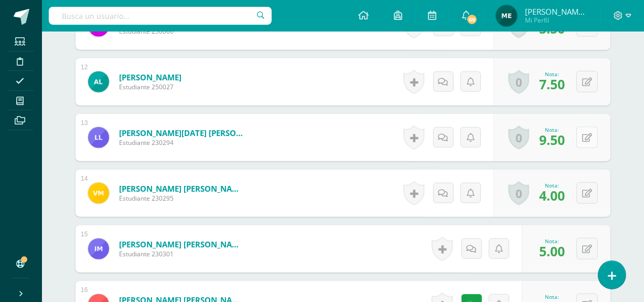
click at [584, 127] on button at bounding box center [587, 137] width 22 height 22
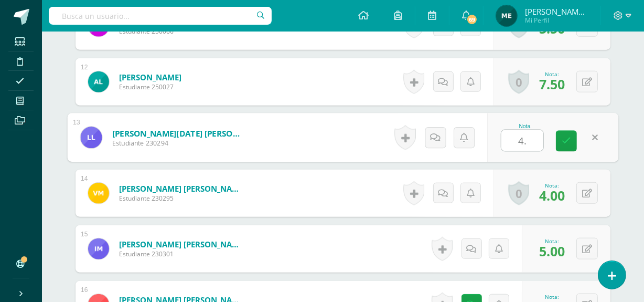
type input "4.5"
click at [567, 136] on icon at bounding box center [566, 140] width 9 height 9
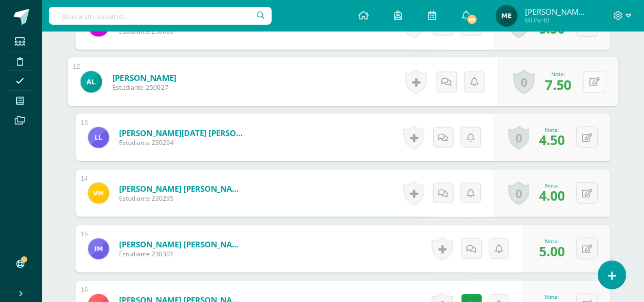
click at [584, 73] on button at bounding box center [594, 82] width 22 height 22
type input "3.5"
click at [567, 81] on icon at bounding box center [566, 85] width 9 height 9
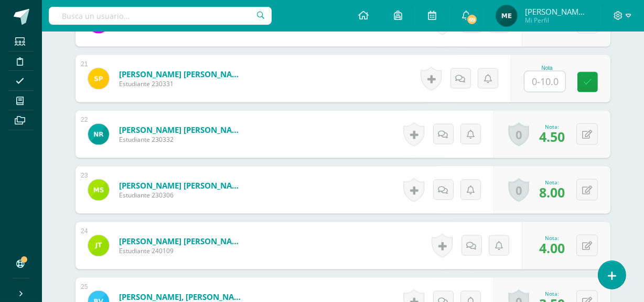
scroll to position [1462, 0]
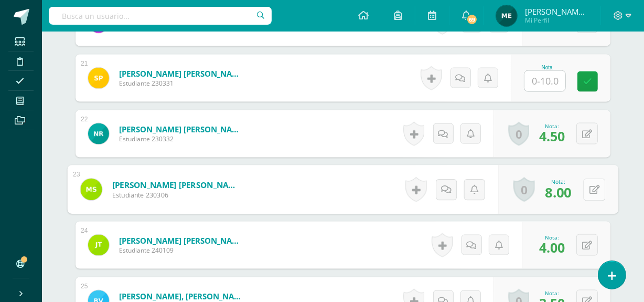
click at [587, 178] on button at bounding box center [594, 189] width 22 height 22
type input "4"
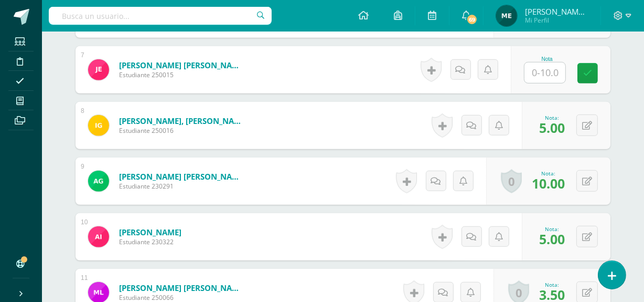
scroll to position [691, 0]
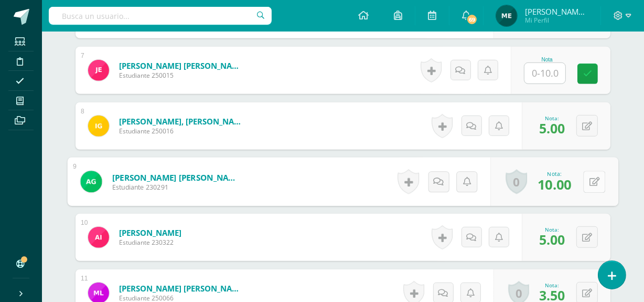
click at [584, 170] on button at bounding box center [594, 181] width 22 height 22
type input "5"
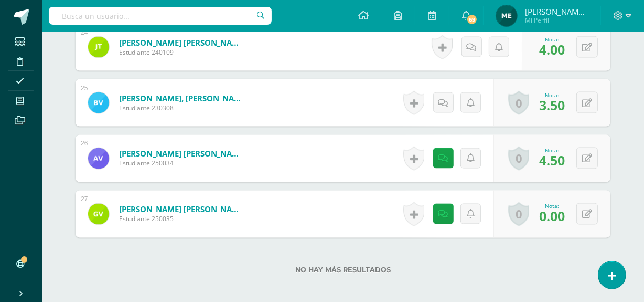
scroll to position [1660, 0]
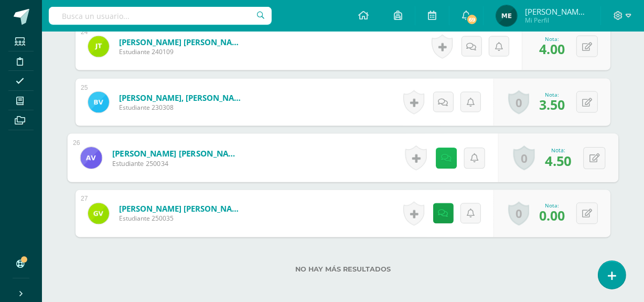
click at [444, 153] on icon at bounding box center [446, 157] width 10 height 9
click at [598, 153] on icon at bounding box center [594, 157] width 10 height 9
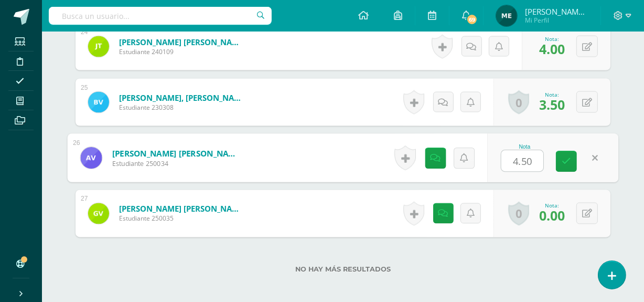
type input "0"
click at [566, 157] on icon at bounding box center [566, 161] width 9 height 9
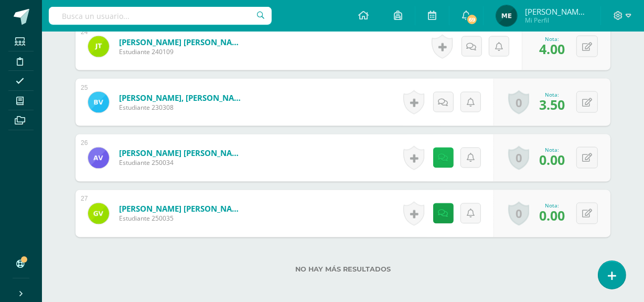
click at [442, 154] on icon at bounding box center [443, 158] width 10 height 9
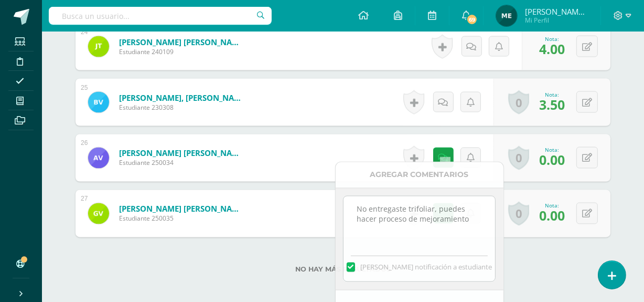
click at [528, 242] on div "No hay más resultados" at bounding box center [343, 261] width 535 height 49
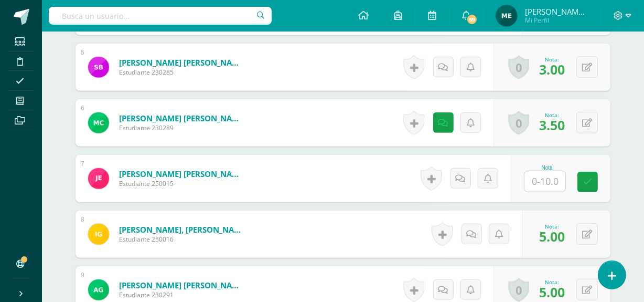
scroll to position [584, 0]
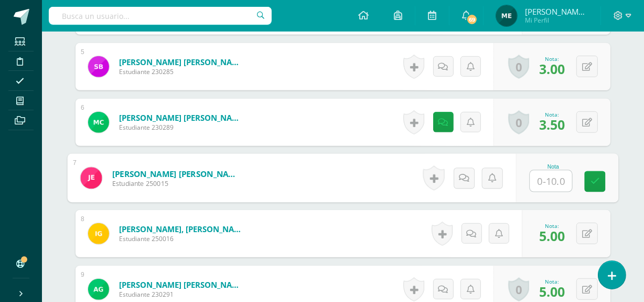
click at [550, 170] on input "text" at bounding box center [551, 180] width 42 height 21
type input "0"
click at [598, 177] on icon at bounding box center [594, 181] width 9 height 9
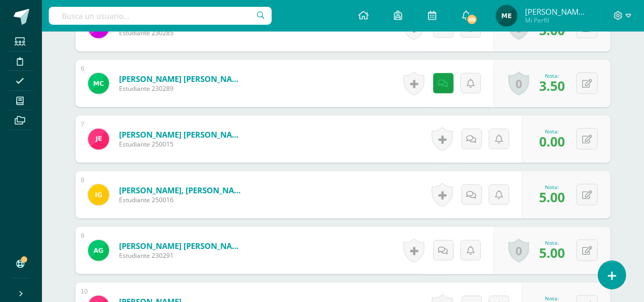
scroll to position [628, 0]
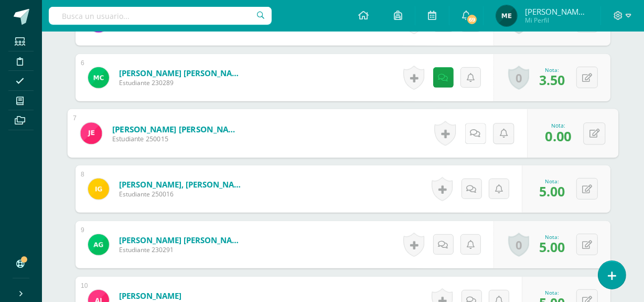
click at [470, 128] on icon at bounding box center [475, 132] width 10 height 9
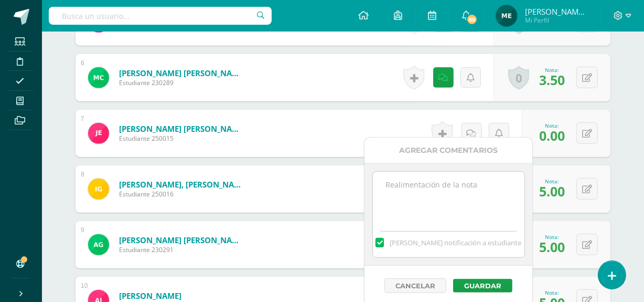
click at [427, 196] on textarea at bounding box center [449, 197] width 152 height 52
type textarea "No entregaste trifoliar"
click at [490, 284] on button "Guardar" at bounding box center [482, 285] width 59 height 14
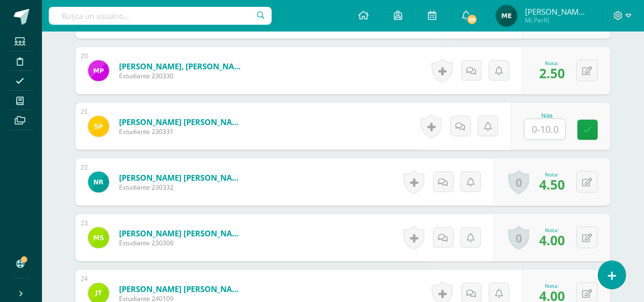
scroll to position [1415, 0]
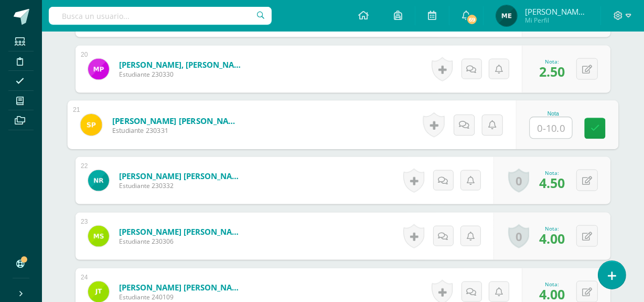
click at [542, 119] on input "text" at bounding box center [551, 127] width 42 height 21
type input "0"
click at [463, 120] on icon at bounding box center [464, 124] width 10 height 9
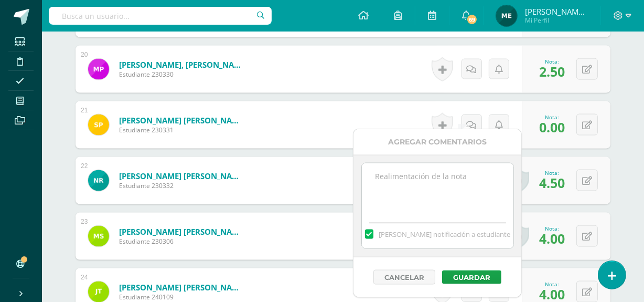
click at [432, 196] on textarea at bounding box center [438, 189] width 152 height 52
type textarea "No entregaste trifoliar"
click at [481, 278] on button "Guardar" at bounding box center [471, 277] width 59 height 14
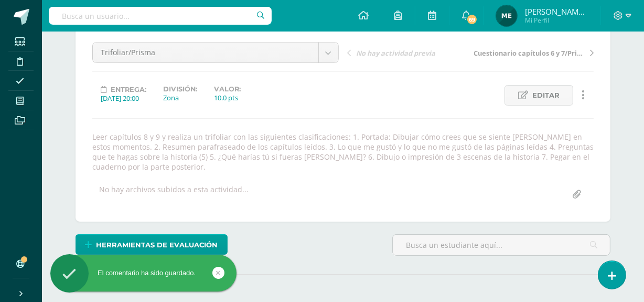
scroll to position [0, 0]
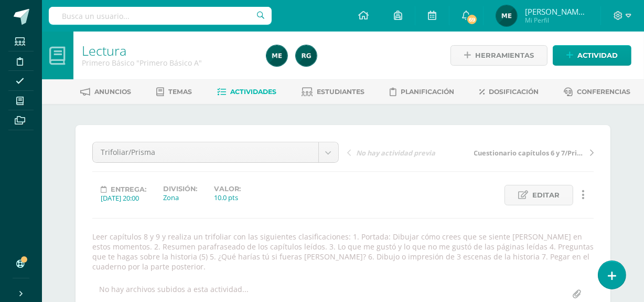
click at [553, 10] on span "María de los Angeles" at bounding box center [556, 11] width 63 height 10
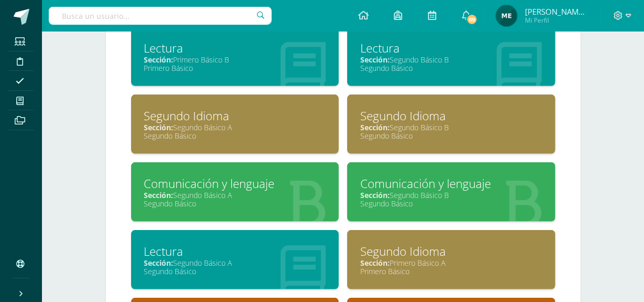
scroll to position [733, 0]
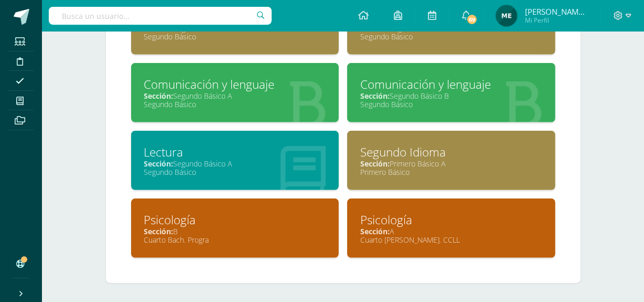
click at [273, 227] on div "Sección: B" at bounding box center [235, 231] width 182 height 10
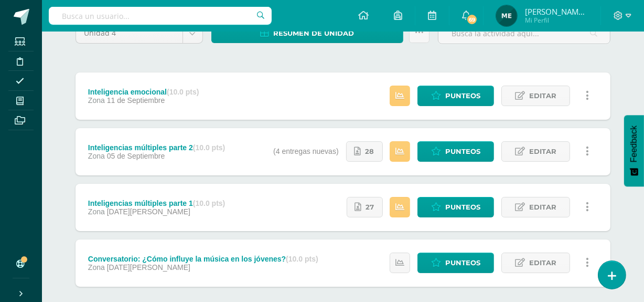
scroll to position [106, 0]
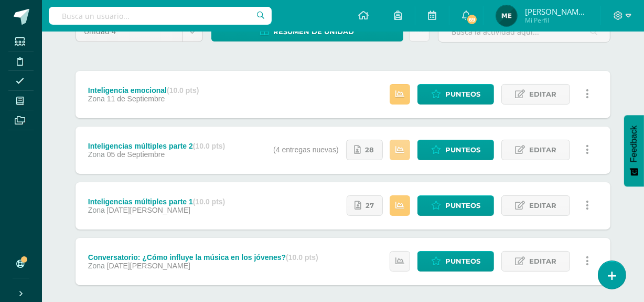
click at [404, 154] on link at bounding box center [400, 149] width 20 height 20
click at [403, 203] on icon at bounding box center [399, 205] width 9 height 9
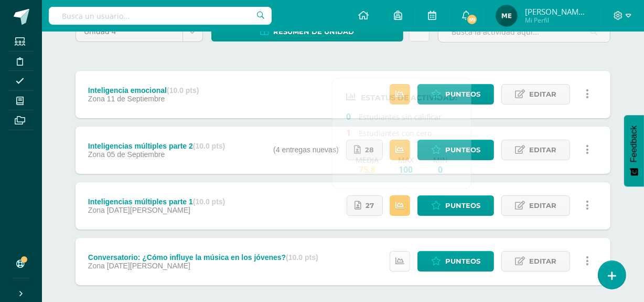
click at [402, 259] on icon at bounding box center [399, 260] width 9 height 9
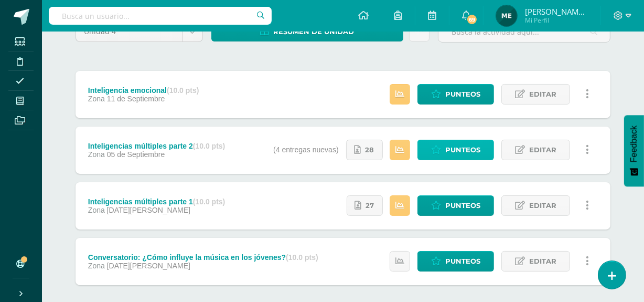
click at [482, 147] on link "Punteos" at bounding box center [455, 149] width 77 height 20
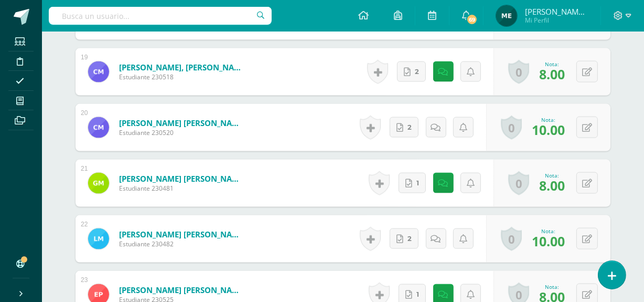
scroll to position [1378, 0]
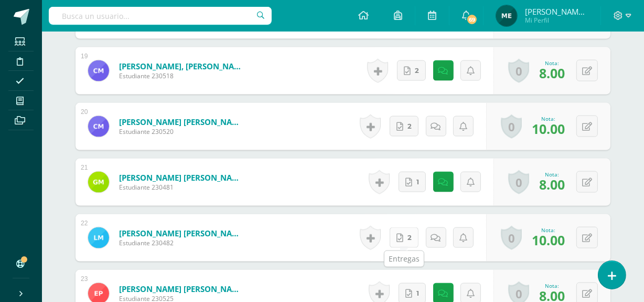
click at [404, 235] on link "2" at bounding box center [404, 237] width 29 height 20
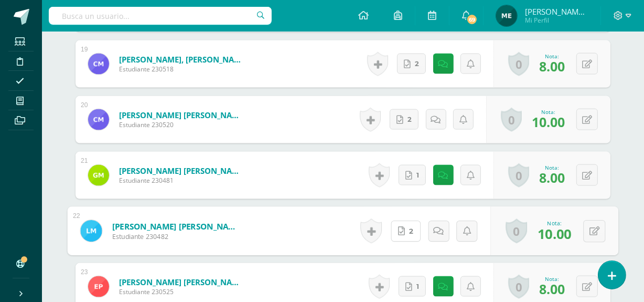
scroll to position [1384, 0]
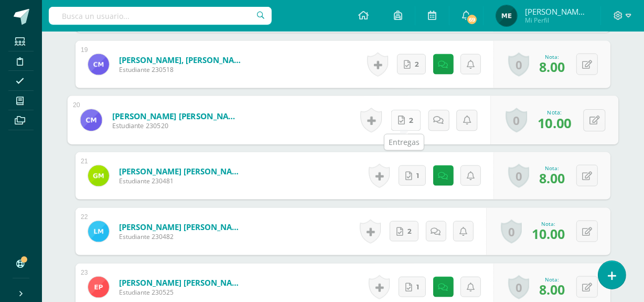
click at [408, 123] on link "2" at bounding box center [406, 120] width 30 height 21
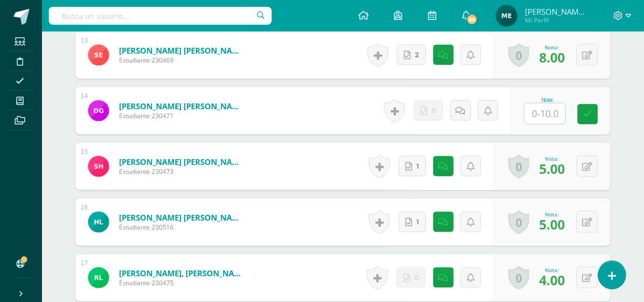
scroll to position [1059, 0]
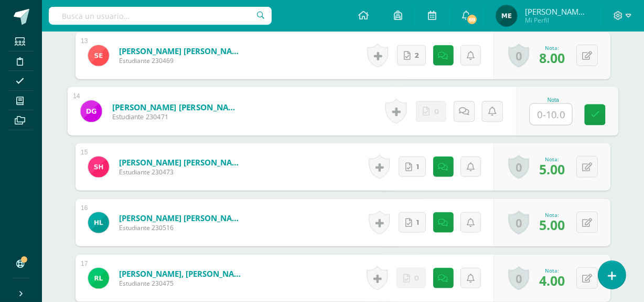
click at [545, 115] on input "text" at bounding box center [551, 114] width 42 height 21
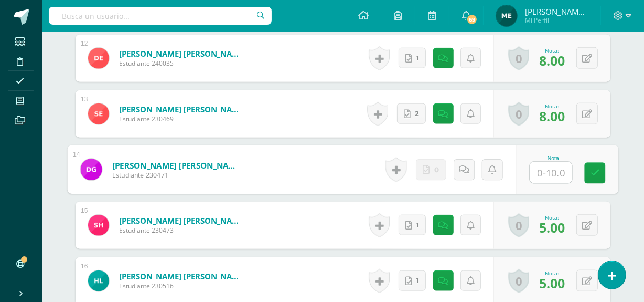
scroll to position [1002, 0]
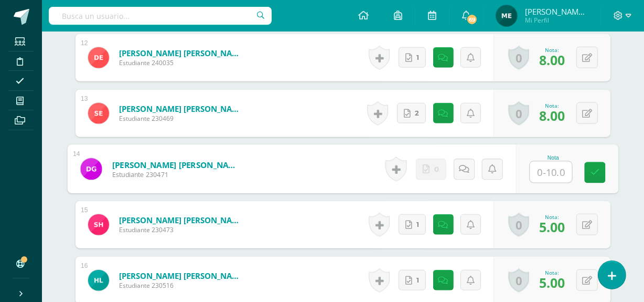
type input "7"
click at [464, 168] on div "Historial de actividad No hay historial para esta actividad 0 Agregar Comentari…" at bounding box center [459, 169] width 135 height 49
click at [478, 171] on icon at bounding box center [475, 168] width 10 height 9
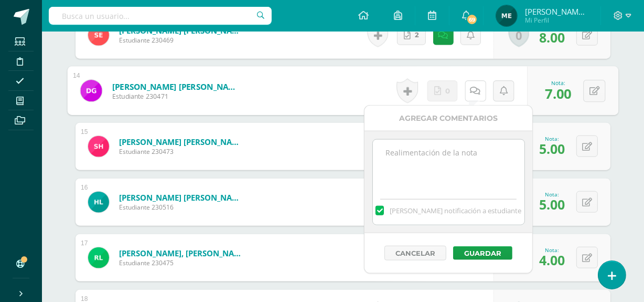
scroll to position [1080, 0]
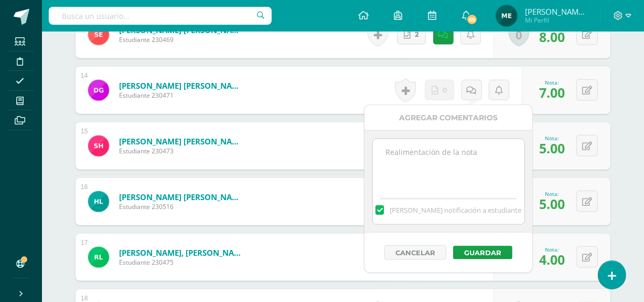
click at [454, 164] on textarea at bounding box center [449, 165] width 152 height 52
type textarea "Faltó el resultado del test"
click at [498, 250] on button "Guardar" at bounding box center [482, 252] width 59 height 14
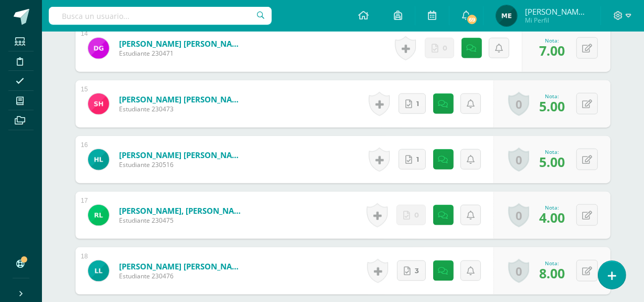
scroll to position [1139, 0]
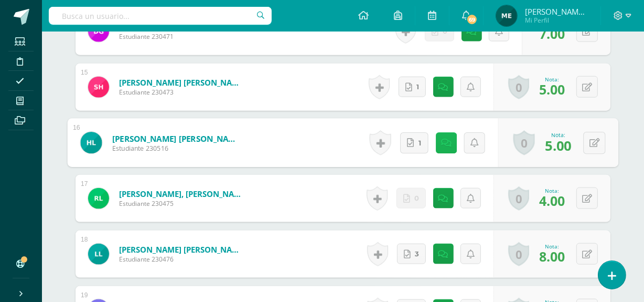
click at [444, 135] on link at bounding box center [446, 142] width 21 height 21
click at [597, 141] on icon at bounding box center [594, 142] width 10 height 9
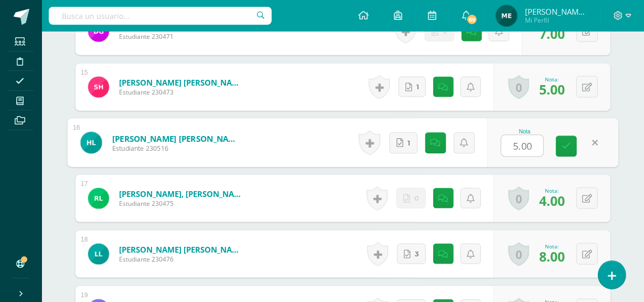
type input "7"
click at [571, 147] on link at bounding box center [566, 146] width 21 height 21
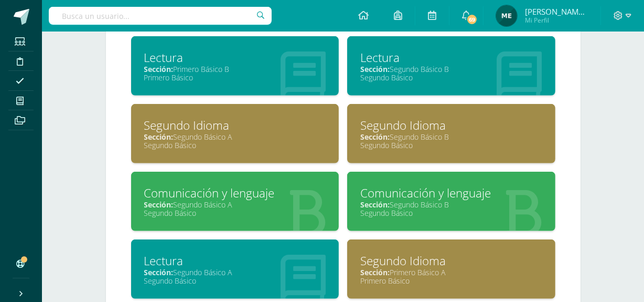
scroll to position [733, 0]
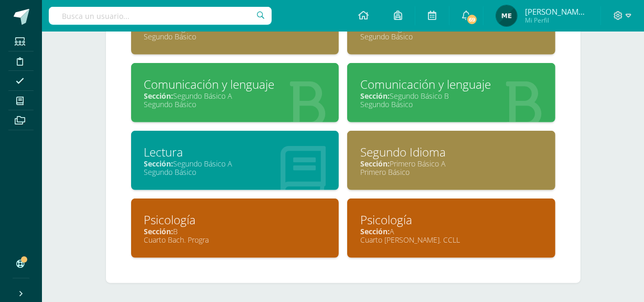
click at [272, 229] on div "Sección: B" at bounding box center [235, 231] width 182 height 10
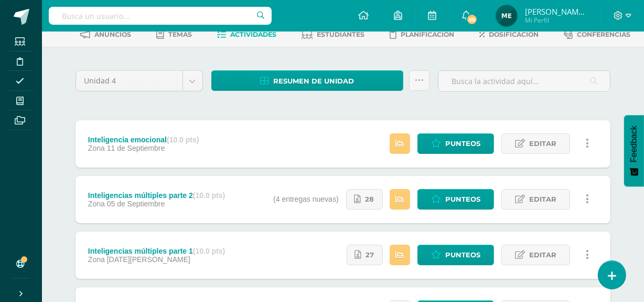
scroll to position [58, 0]
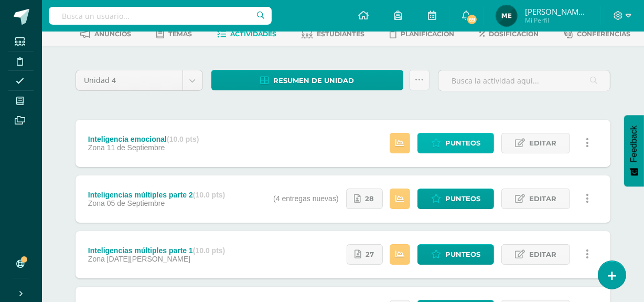
click at [465, 135] on span "Punteos" at bounding box center [462, 142] width 35 height 19
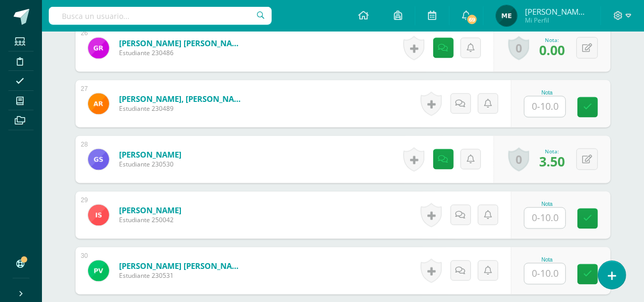
scroll to position [1762, 0]
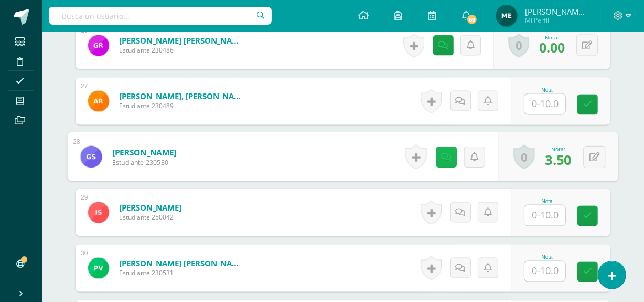
click at [445, 157] on icon at bounding box center [446, 156] width 10 height 9
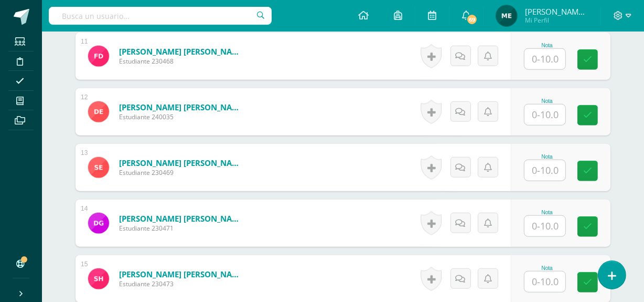
scroll to position [917, 0]
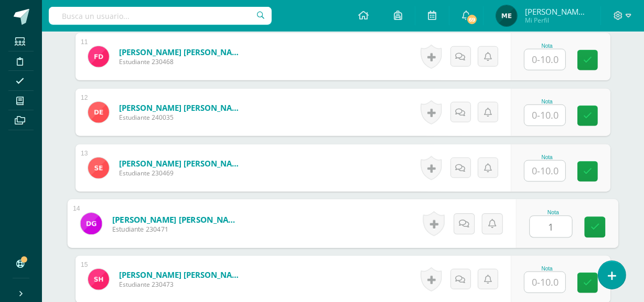
click at [541, 222] on input "1" at bounding box center [551, 226] width 42 height 21
type input "10"
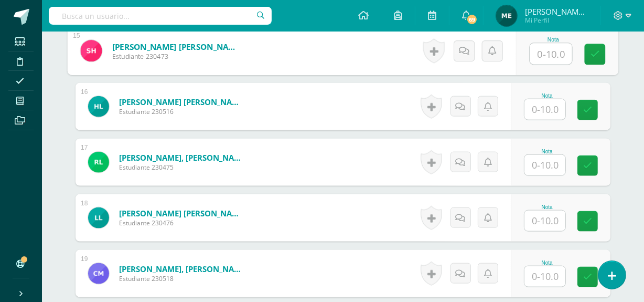
scroll to position [1146, 0]
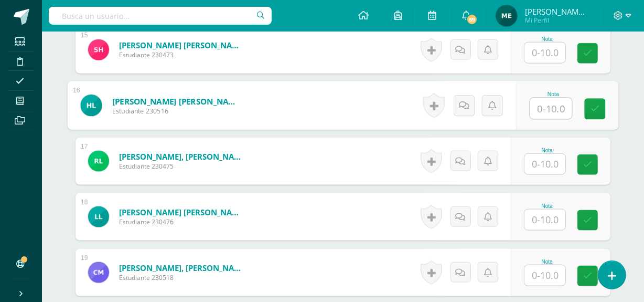
click at [545, 110] on input "text" at bounding box center [551, 108] width 42 height 21
type input "10"
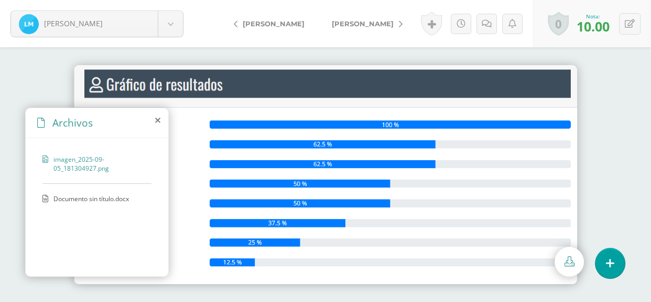
click at [112, 199] on span "Documento sin título.docx" at bounding box center [96, 198] width 86 height 9
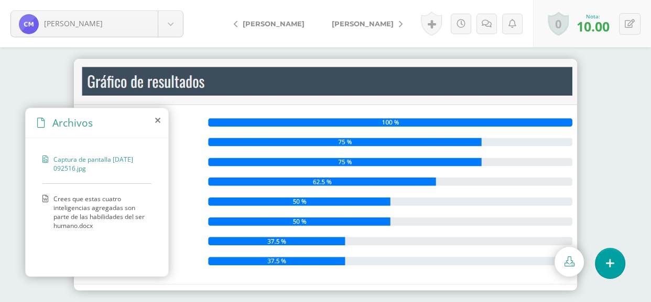
click at [94, 211] on span "Crees que estas cuatro inteligencias agregadas son parte de las habilidades del…" at bounding box center [99, 212] width 93 height 36
